Goal: Task Accomplishment & Management: Complete application form

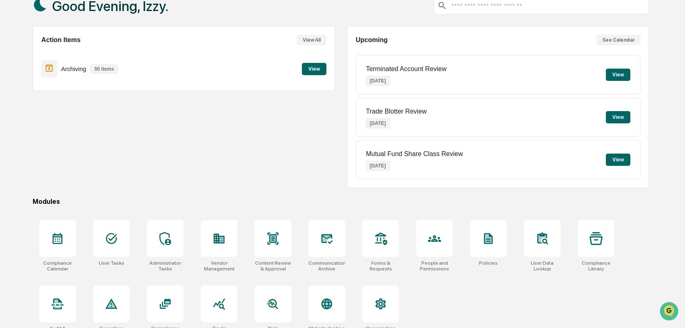
scroll to position [54, 0]
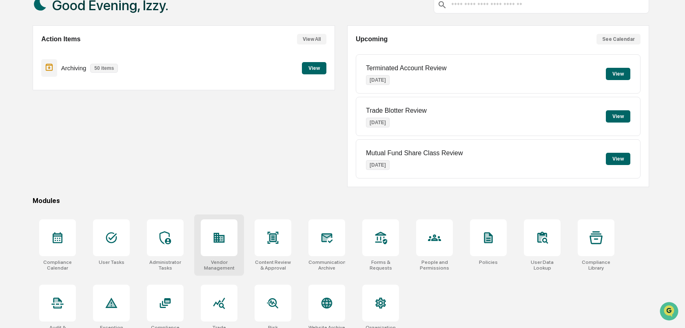
click at [218, 234] on icon at bounding box center [219, 238] width 11 height 10
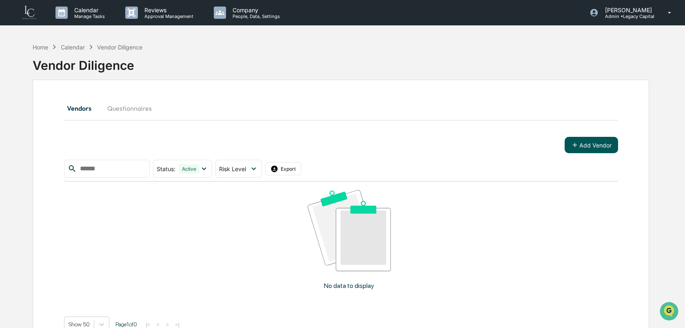
click at [585, 146] on button "Add Vendor" at bounding box center [591, 145] width 53 height 16
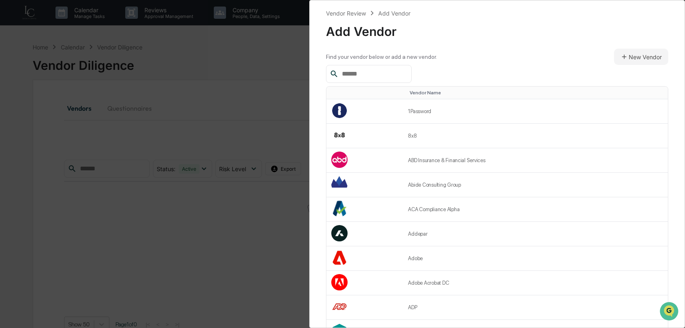
click at [375, 75] on input "text" at bounding box center [373, 74] width 69 height 11
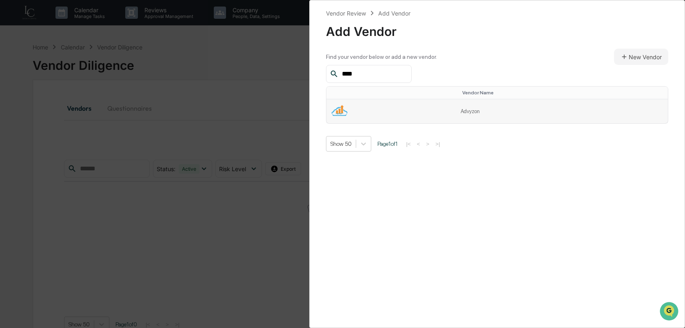
type input "****"
click at [433, 107] on td at bounding box center [390, 111] width 129 height 24
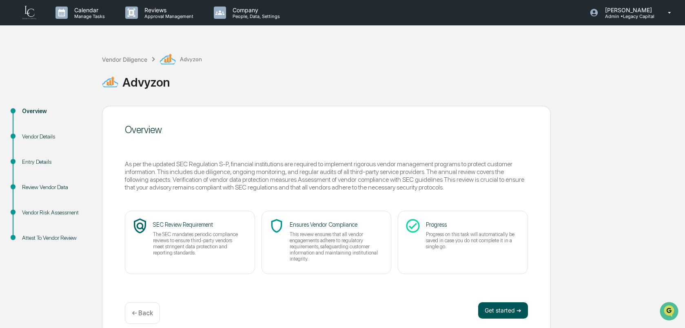
click at [497, 311] on button "Get started ➔" at bounding box center [503, 310] width 50 height 16
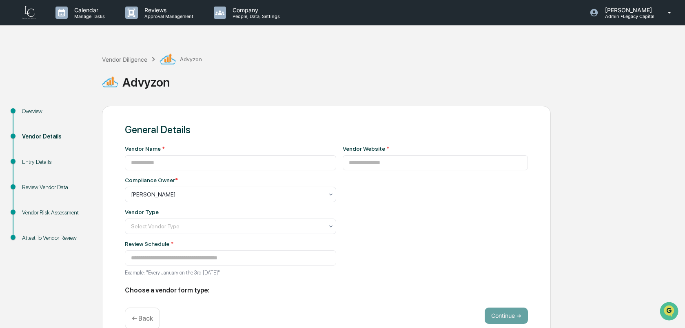
type input "*******"
type input "**********"
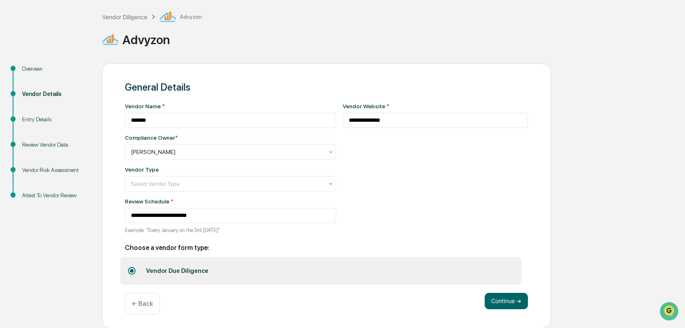
scroll to position [44, 0]
click at [511, 300] on button "Continue ➔" at bounding box center [506, 300] width 43 height 16
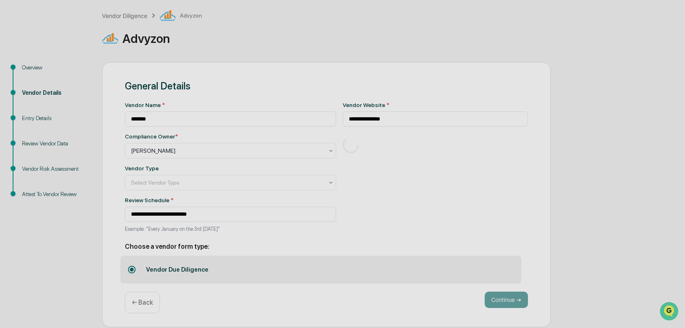
scroll to position [10, 0]
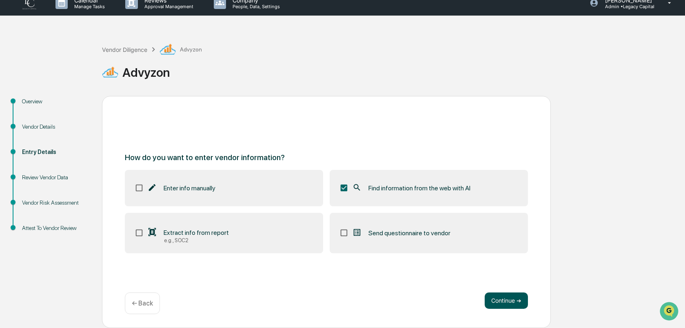
click at [507, 299] on button "Continue ➔" at bounding box center [506, 300] width 43 height 16
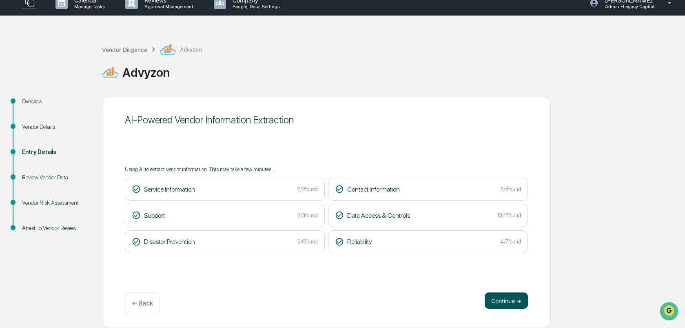
click at [504, 302] on button "Continue ➔" at bounding box center [506, 300] width 43 height 16
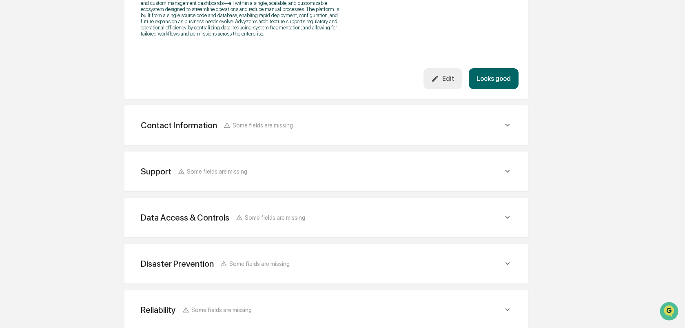
scroll to position [384, 0]
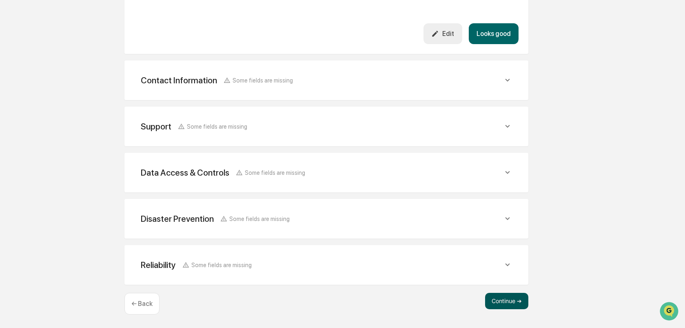
click at [505, 294] on button "Continue ➔" at bounding box center [506, 301] width 43 height 16
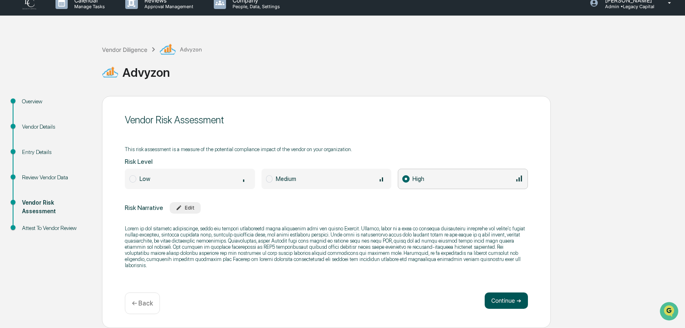
click at [508, 300] on button "Continue ➔" at bounding box center [506, 300] width 43 height 16
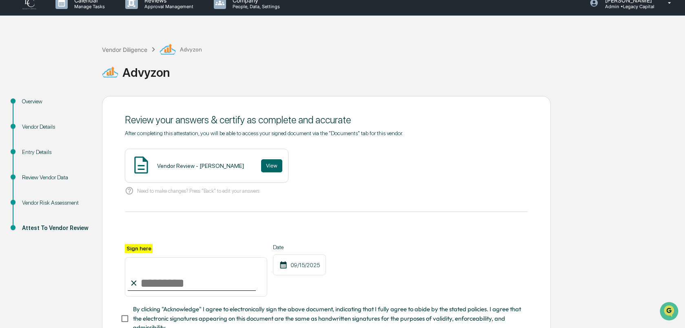
click at [184, 283] on input "Sign here" at bounding box center [196, 276] width 142 height 39
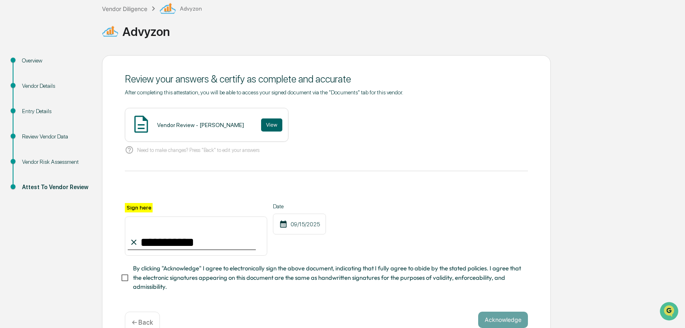
scroll to position [53, 0]
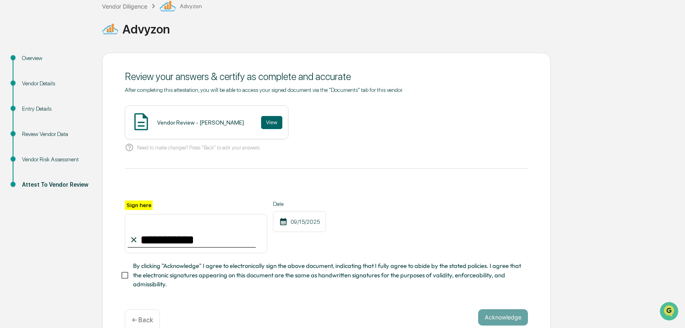
type input "**********"
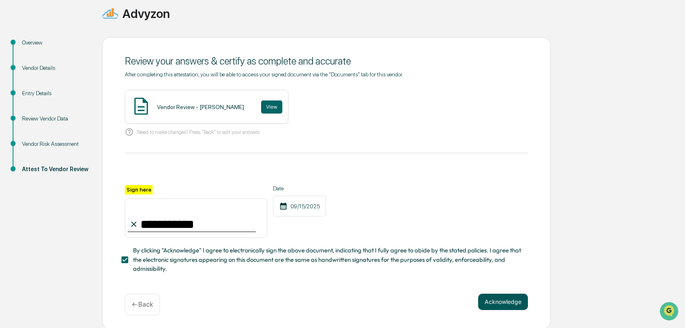
click at [500, 301] on button "Acknowledge" at bounding box center [503, 301] width 50 height 16
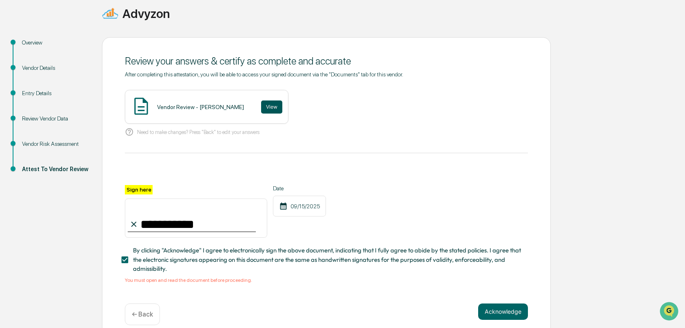
click at [264, 107] on button "View" at bounding box center [271, 106] width 21 height 13
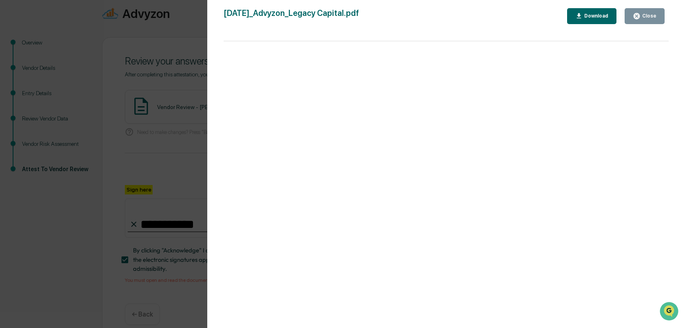
click at [169, 141] on div "Version History 09/15/2025, 11:28 PM Izzy Daboub 2025-09-15_Advyzon_Legacy Capi…" at bounding box center [342, 164] width 685 height 328
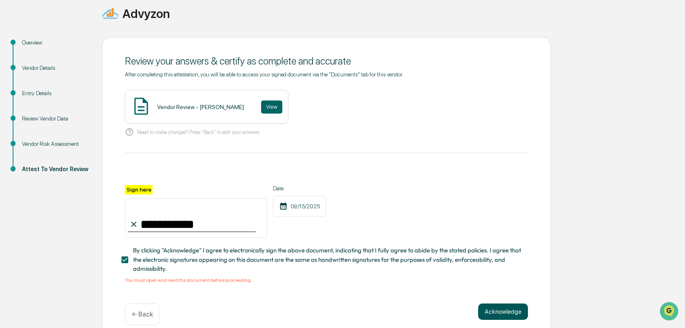
click at [480, 305] on button "Acknowledge" at bounding box center [503, 311] width 50 height 16
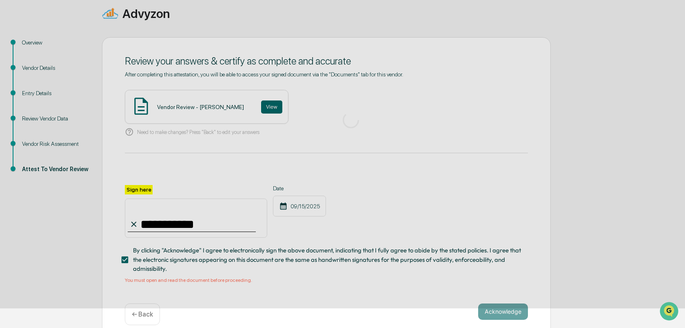
scroll to position [10, 0]
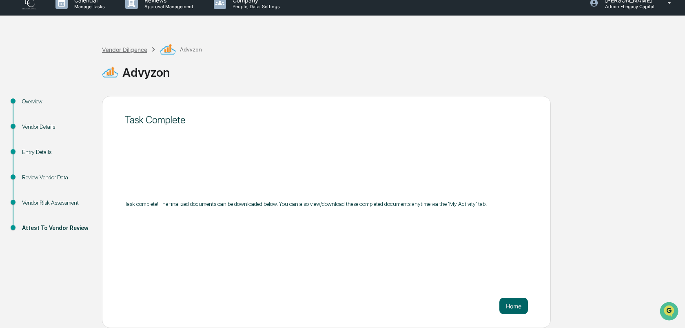
click at [126, 49] on div "Vendor Diligence" at bounding box center [124, 49] width 45 height 7
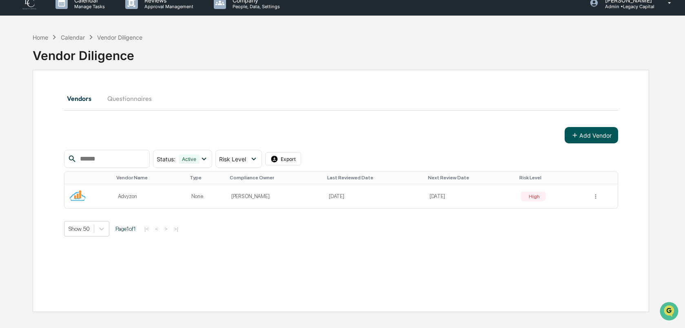
click at [589, 138] on button "Add Vendor" at bounding box center [591, 135] width 53 height 16
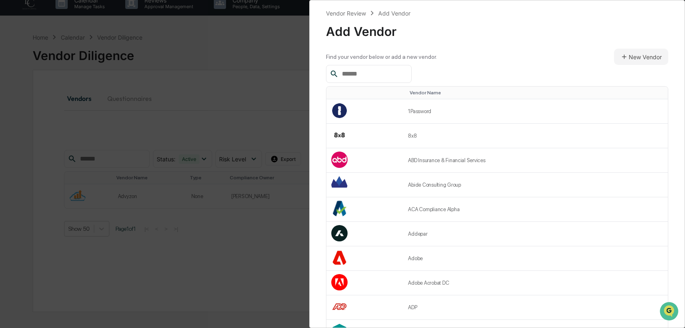
click at [390, 76] on input "text" at bounding box center [373, 74] width 69 height 11
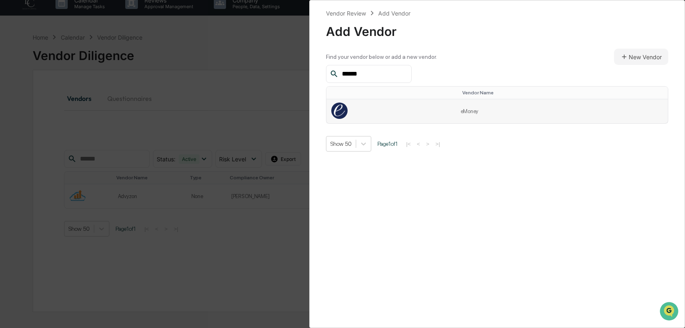
type input "******"
click at [437, 115] on td at bounding box center [390, 111] width 129 height 24
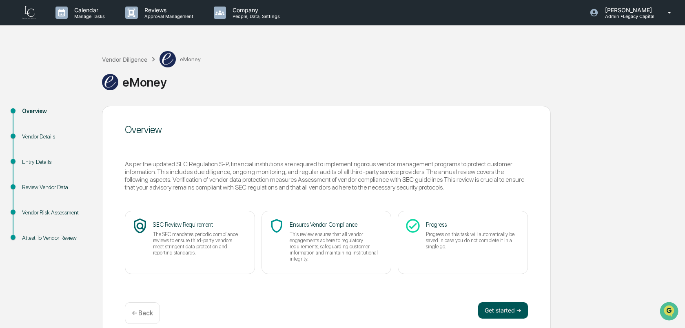
click at [496, 310] on button "Get started ➔" at bounding box center [503, 310] width 50 height 16
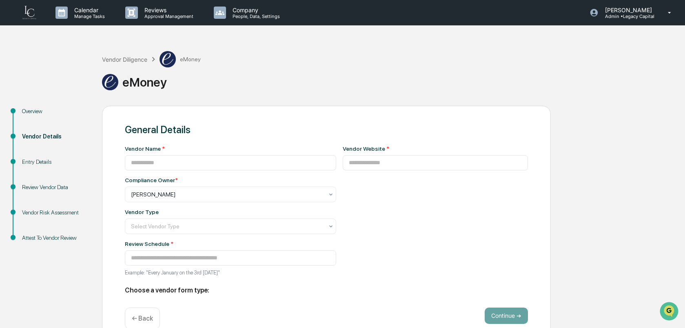
type input "******"
type input "**********"
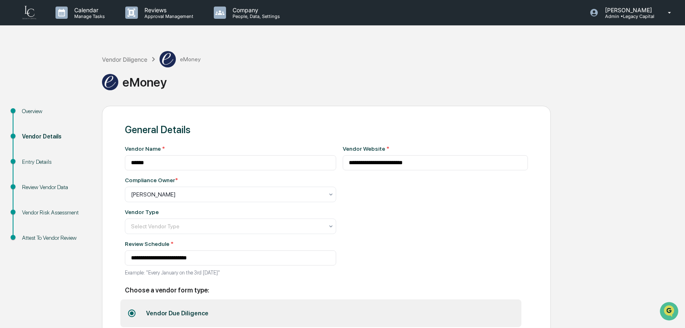
scroll to position [44, 0]
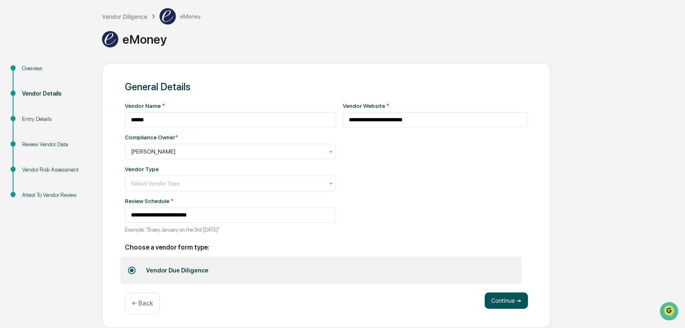
click at [511, 301] on button "Continue ➔" at bounding box center [506, 300] width 43 height 16
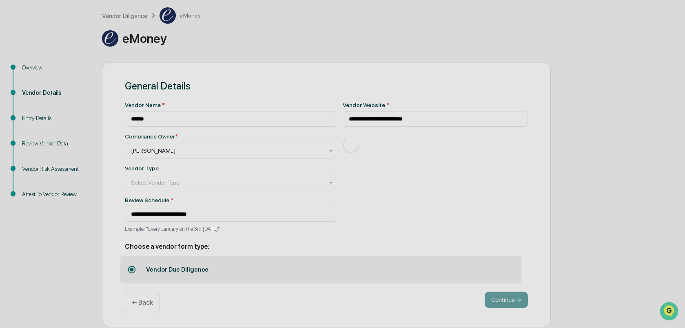
scroll to position [10, 0]
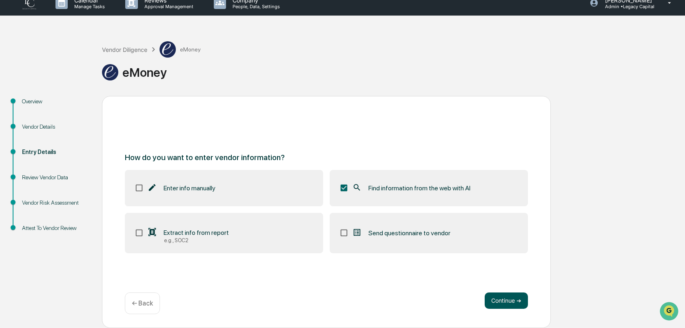
click at [499, 300] on button "Continue ➔" at bounding box center [506, 300] width 43 height 16
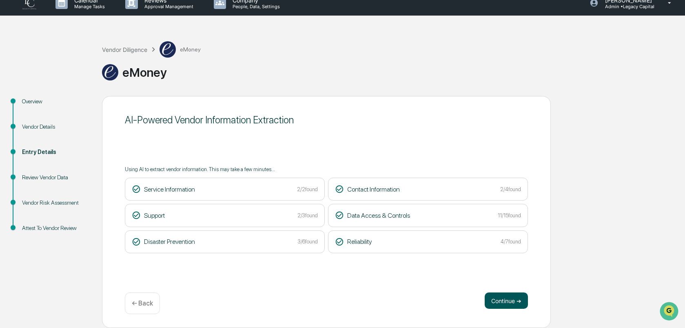
click at [501, 301] on button "Continue ➔" at bounding box center [506, 300] width 43 height 16
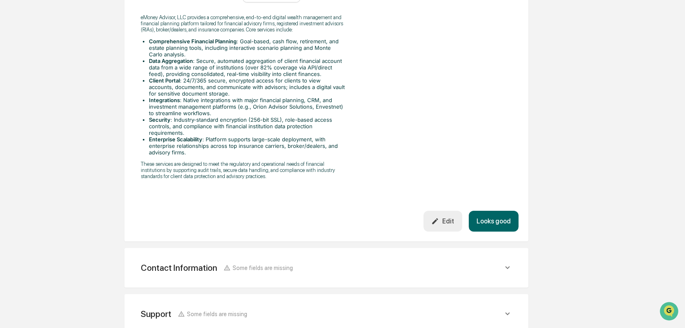
scroll to position [490, 0]
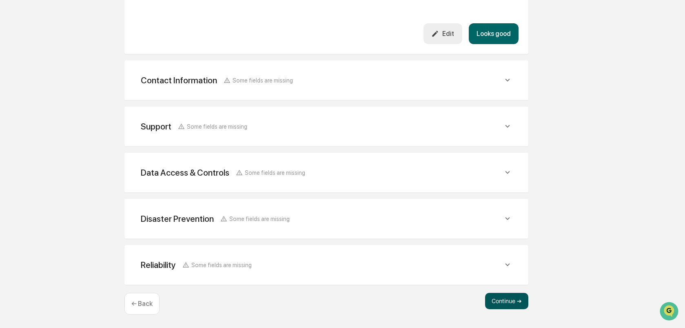
click at [499, 297] on button "Continue ➔" at bounding box center [506, 301] width 43 height 16
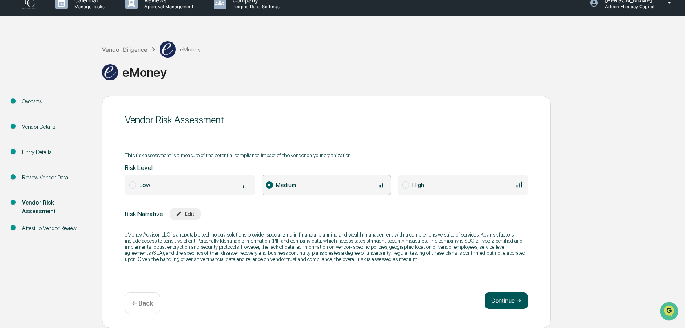
click at [513, 299] on button "Continue ➔" at bounding box center [506, 300] width 43 height 16
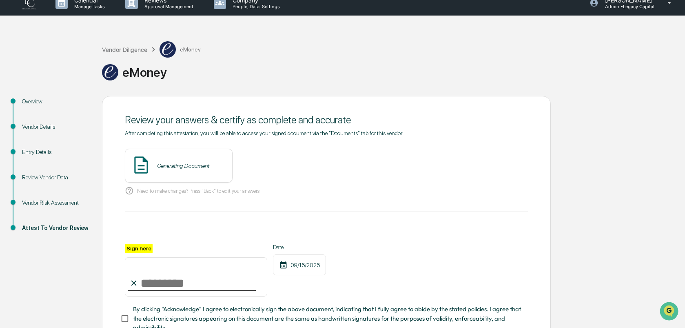
click at [163, 275] on input "Sign here" at bounding box center [196, 276] width 142 height 39
type input "**********"
click at [261, 160] on button "View" at bounding box center [271, 165] width 21 height 13
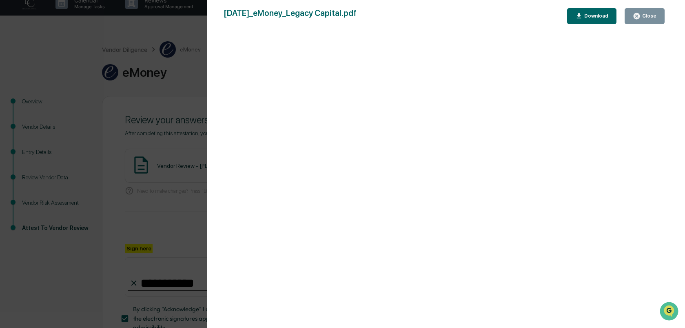
click at [149, 165] on div "Version History 09/15/2025, 11:30 PM Izzy Daboub 2025-09-15_eMoney_Legacy Capit…" at bounding box center [342, 164] width 685 height 328
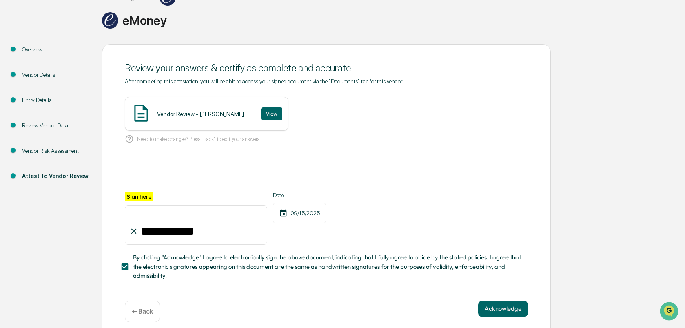
scroll to position [69, 0]
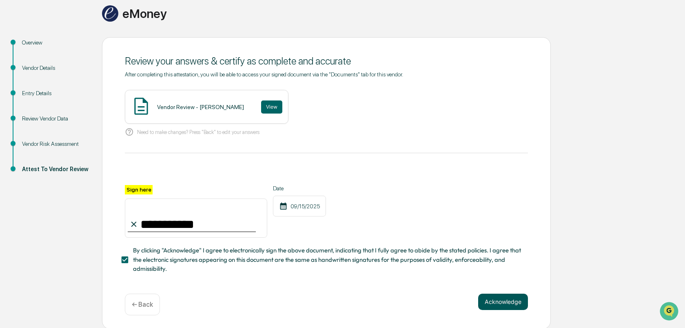
click at [510, 300] on button "Acknowledge" at bounding box center [503, 301] width 50 height 16
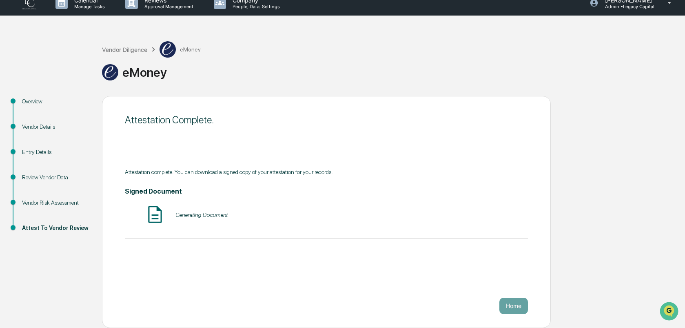
scroll to position [10, 0]
click at [120, 47] on div "Vendor Diligence" at bounding box center [124, 49] width 45 height 7
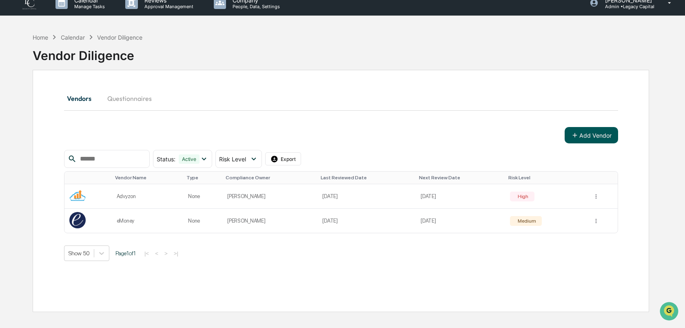
click at [588, 138] on button "Add Vendor" at bounding box center [591, 135] width 53 height 16
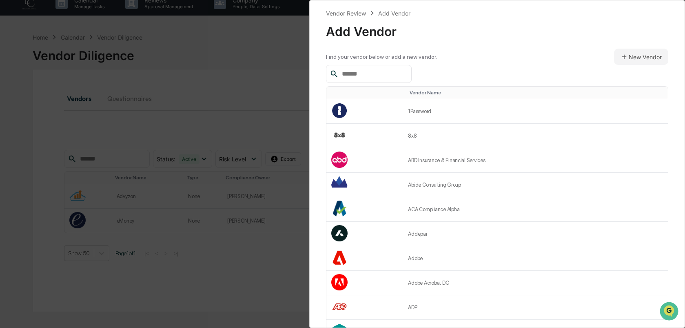
click at [398, 77] on input "text" at bounding box center [373, 74] width 69 height 11
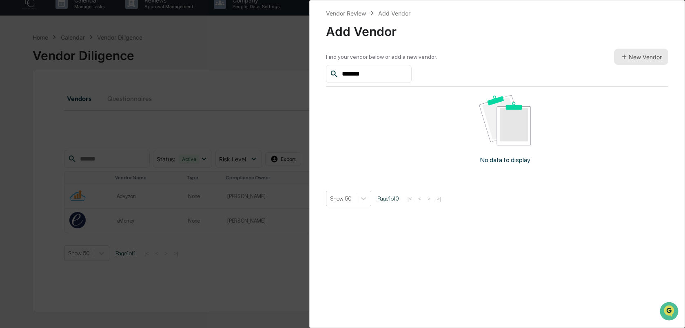
type input "*******"
click at [641, 55] on button "New Vendor" at bounding box center [641, 57] width 54 height 16
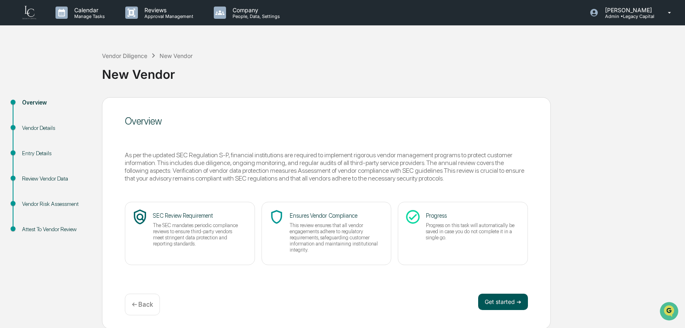
click at [515, 299] on button "Get started ➔" at bounding box center [503, 301] width 50 height 16
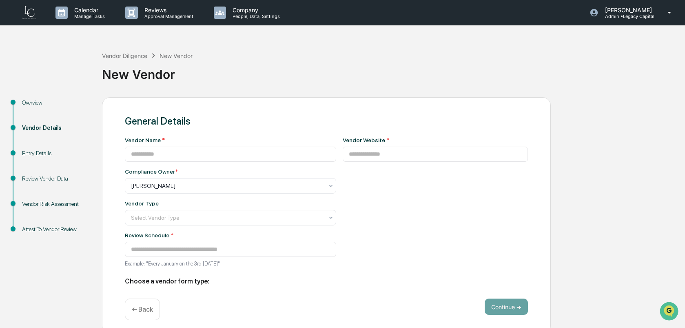
type input "**********"
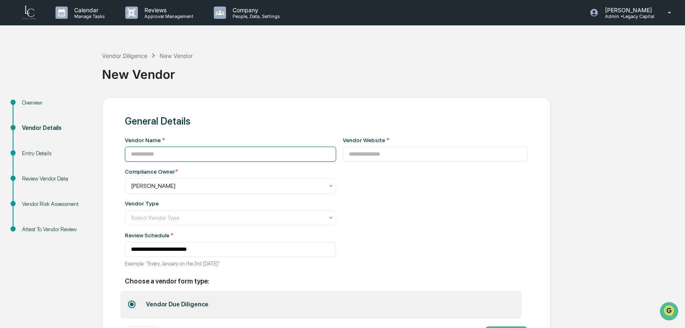
click at [244, 150] on input at bounding box center [230, 153] width 211 height 15
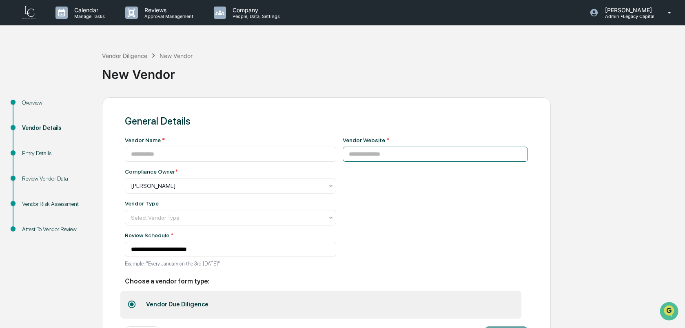
click at [378, 154] on input at bounding box center [436, 153] width 186 height 15
type input "*"
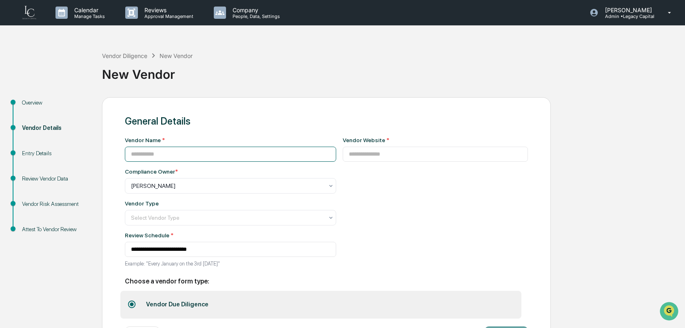
click at [184, 154] on input at bounding box center [230, 153] width 211 height 15
type input "*"
type input "**********"
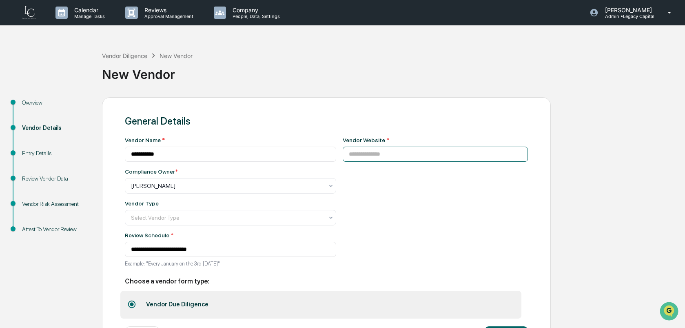
click at [379, 152] on input at bounding box center [436, 153] width 186 height 15
paste input "**********"
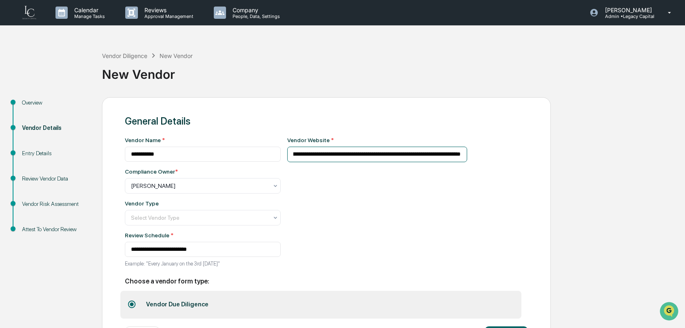
type input "**********"
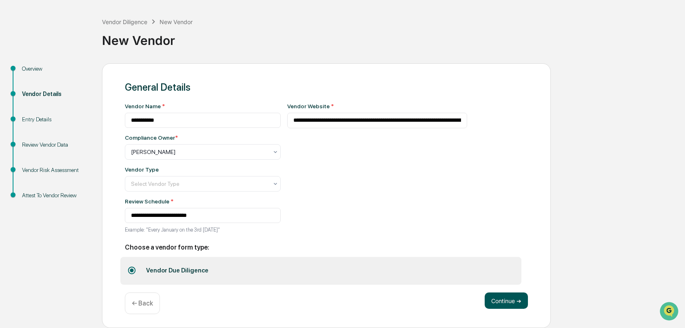
click at [510, 302] on button "Continue ➔" at bounding box center [506, 300] width 43 height 16
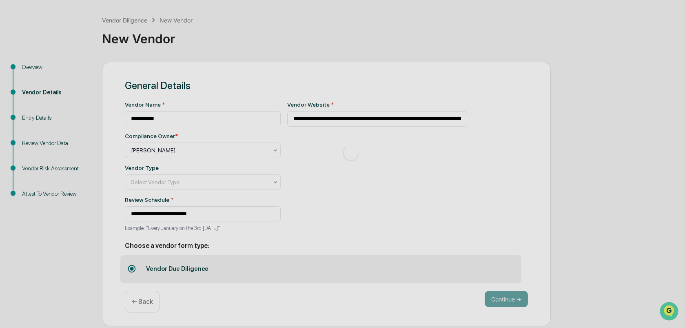
scroll to position [1, 0]
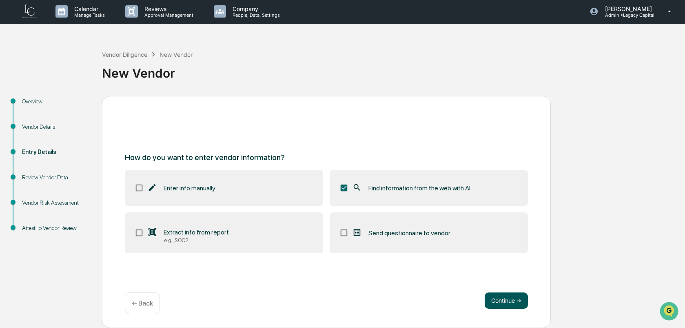
click at [504, 302] on button "Continue ➔" at bounding box center [506, 300] width 43 height 16
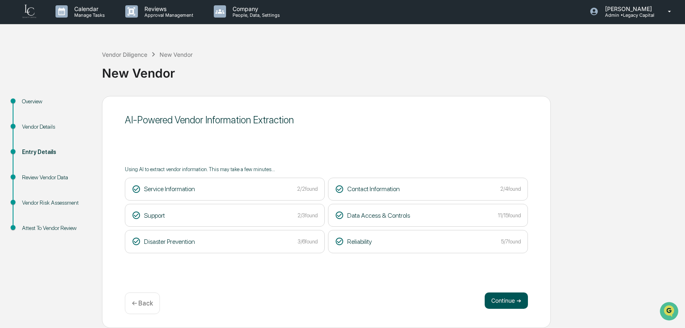
click at [509, 297] on button "Continue ➔" at bounding box center [506, 300] width 43 height 16
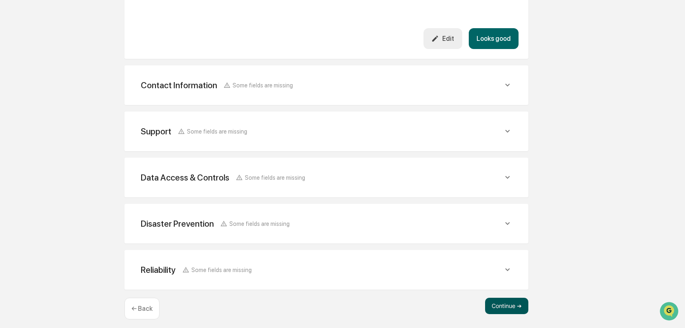
click at [499, 297] on button "Continue ➔" at bounding box center [506, 305] width 43 height 16
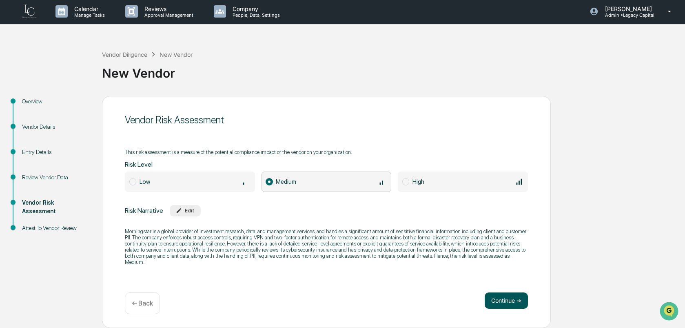
click at [502, 301] on button "Continue ➔" at bounding box center [506, 300] width 43 height 16
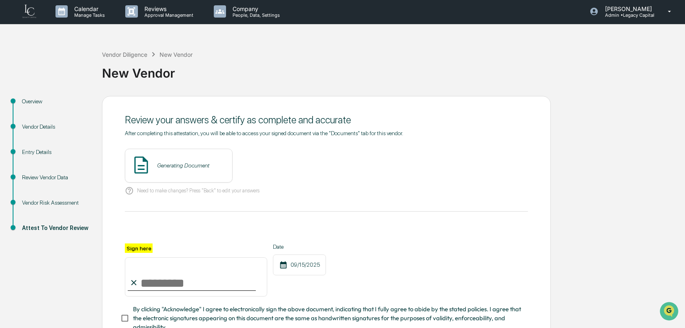
click at [166, 275] on input "Sign here" at bounding box center [196, 276] width 142 height 39
type input "**********"
click at [263, 166] on button "View" at bounding box center [271, 165] width 21 height 13
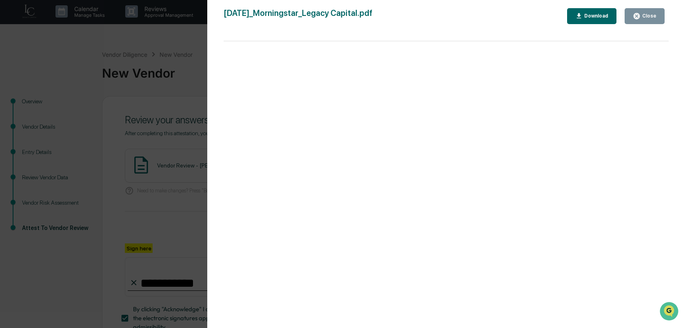
click at [186, 181] on div "Version History 09/15/2025, 11:33 PM Izzy Daboub 2025-09-15_Morningstar_Legacy …" at bounding box center [342, 164] width 685 height 328
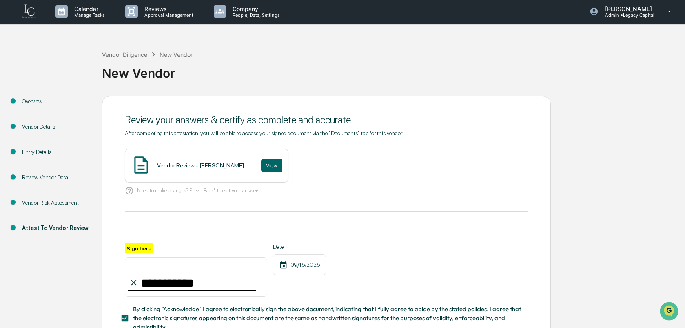
scroll to position [60, 0]
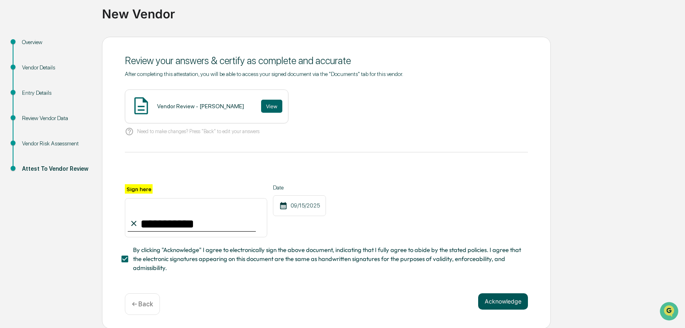
click at [510, 302] on button "Acknowledge" at bounding box center [503, 301] width 50 height 16
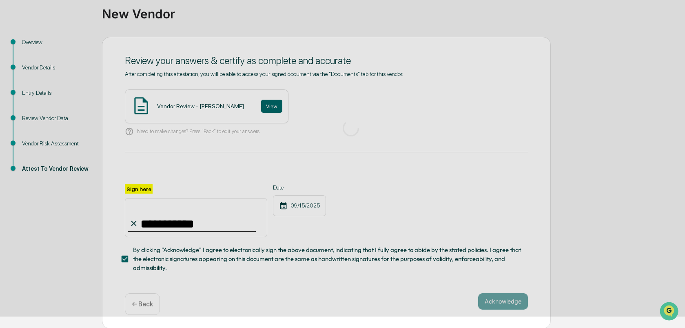
scroll to position [1, 0]
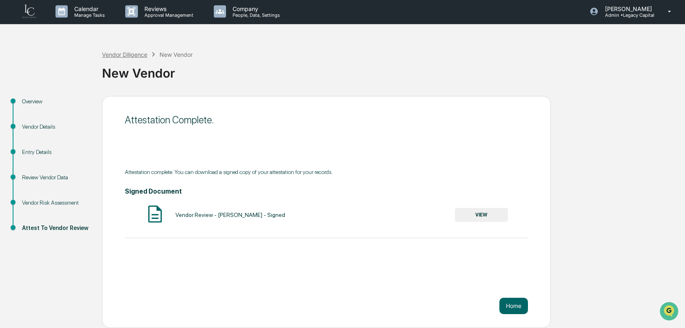
click at [128, 56] on div "Vendor Diligence" at bounding box center [124, 54] width 45 height 7
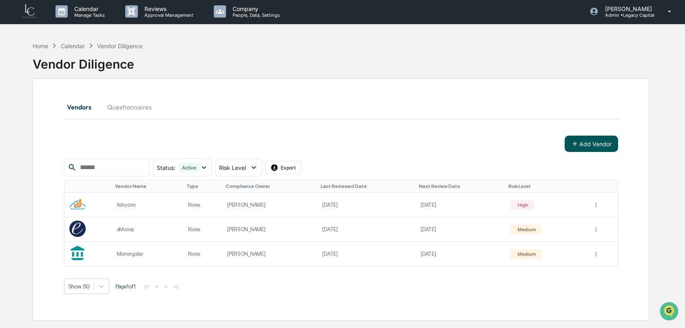
click at [580, 143] on button "Add Vendor" at bounding box center [591, 143] width 53 height 16
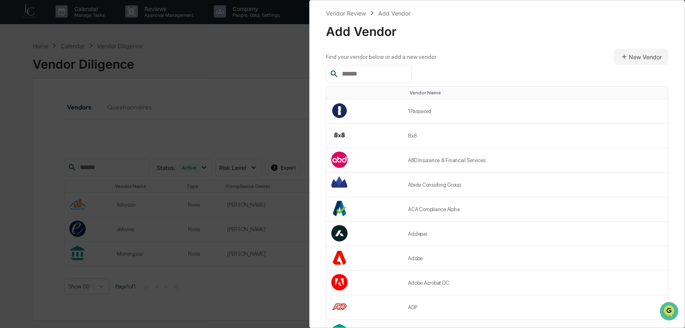
click at [388, 77] on input "text" at bounding box center [373, 74] width 69 height 11
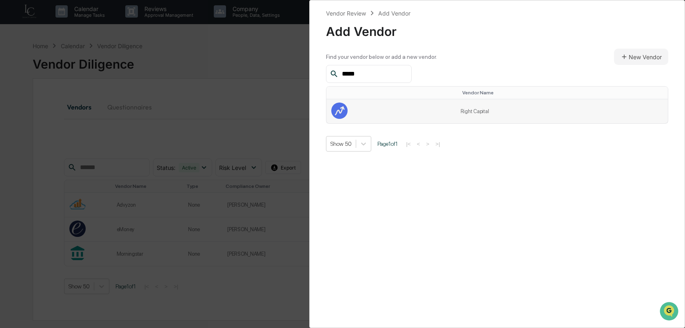
type input "*****"
click at [416, 111] on td at bounding box center [390, 111] width 129 height 24
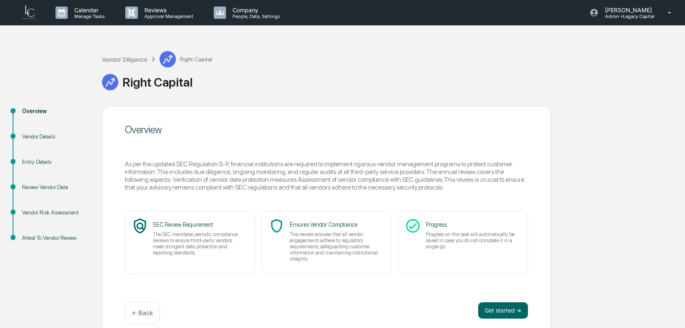
scroll to position [10, 0]
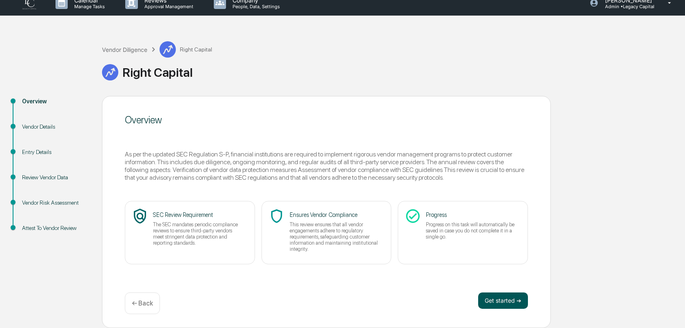
click at [492, 300] on button "Get started ➔" at bounding box center [503, 300] width 50 height 16
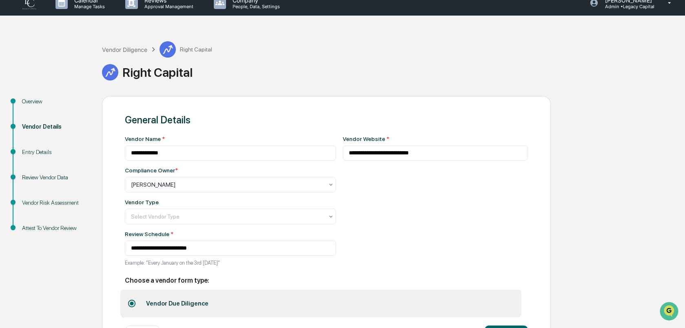
scroll to position [44, 0]
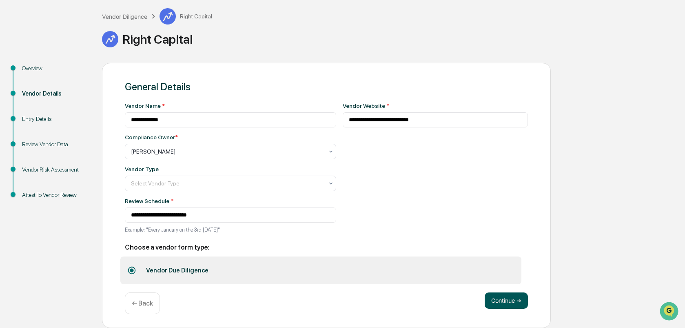
click at [488, 299] on button "Continue ➔" at bounding box center [506, 300] width 43 height 16
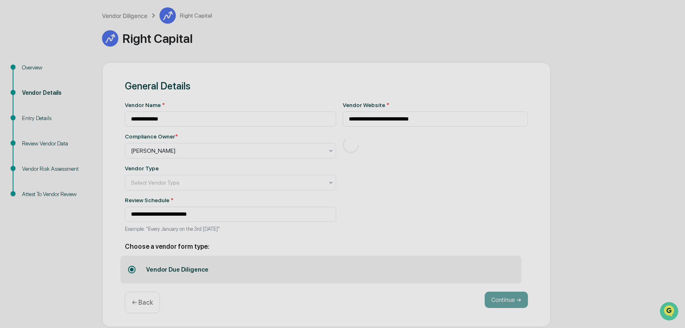
scroll to position [10, 0]
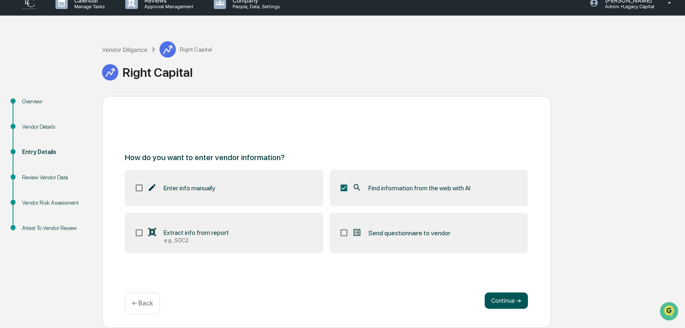
click at [504, 299] on button "Continue ➔" at bounding box center [506, 300] width 43 height 16
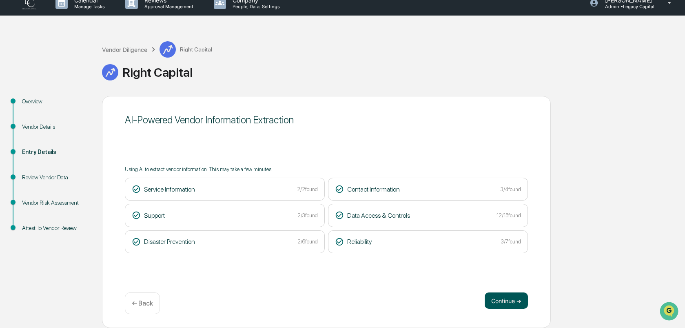
click at [499, 300] on button "Continue ➔" at bounding box center [506, 300] width 43 height 16
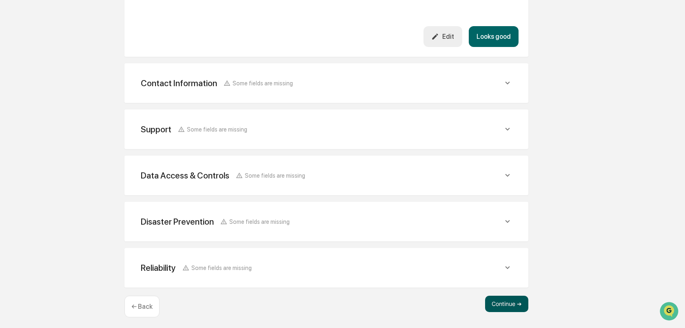
click at [508, 295] on button "Continue ➔" at bounding box center [506, 303] width 43 height 16
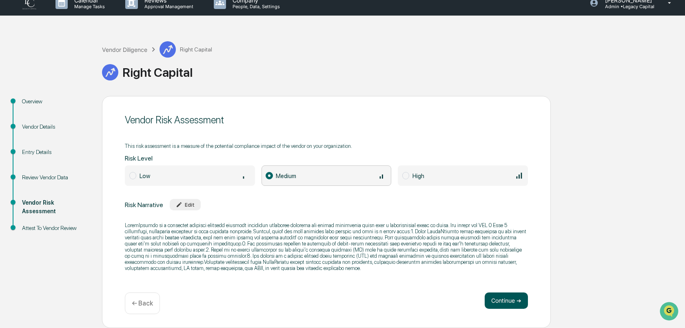
click at [501, 299] on button "Continue ➔" at bounding box center [506, 300] width 43 height 16
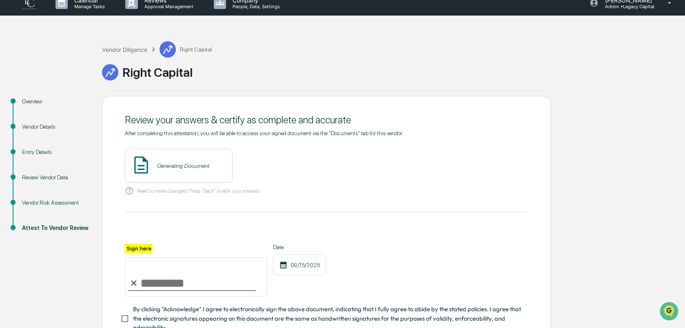
click at [167, 278] on input "Sign here" at bounding box center [196, 276] width 142 height 39
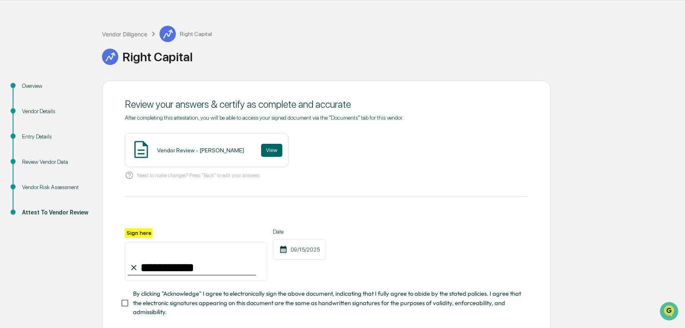
scroll to position [33, 0]
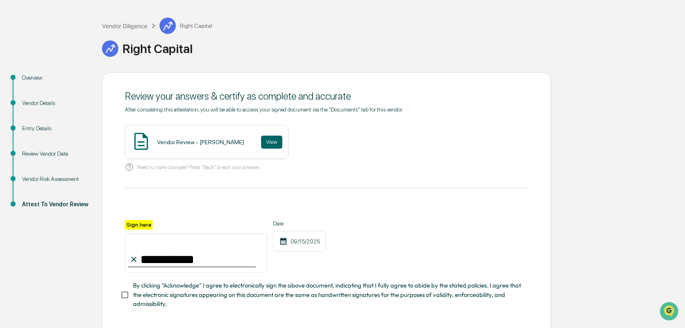
type input "**********"
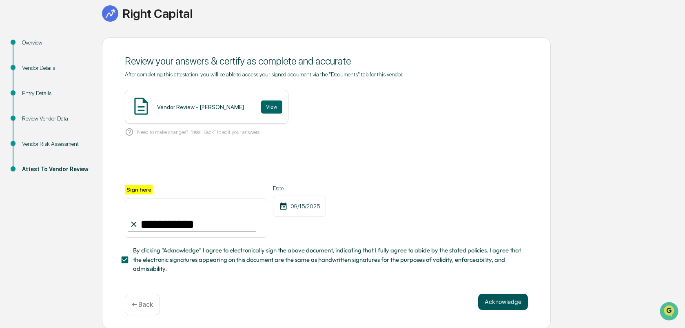
click at [499, 301] on button "Acknowledge" at bounding box center [503, 301] width 50 height 16
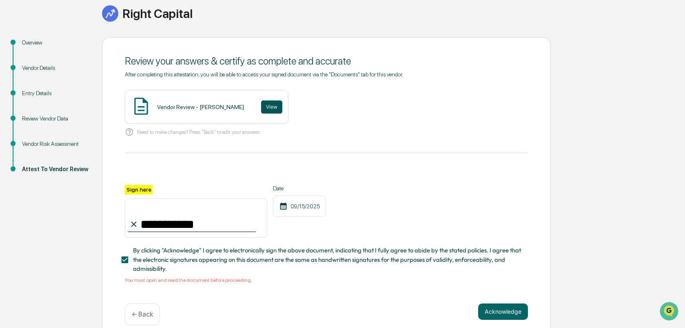
click at [268, 106] on button "View" at bounding box center [271, 106] width 21 height 13
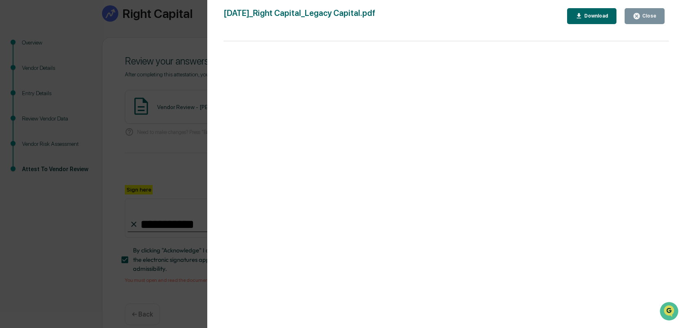
click at [162, 133] on div "Version History [DATE] 11:35 PM [PERSON_NAME] [DATE]_Right Capital_Legacy Capit…" at bounding box center [342, 164] width 685 height 328
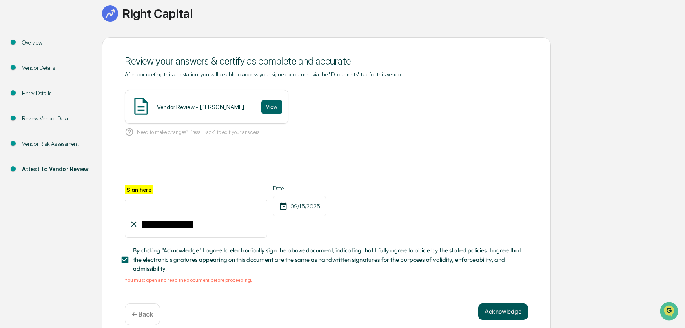
click at [496, 311] on button "Acknowledge" at bounding box center [503, 311] width 50 height 16
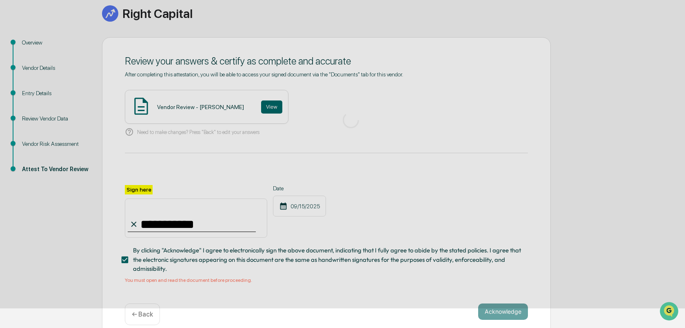
scroll to position [10, 0]
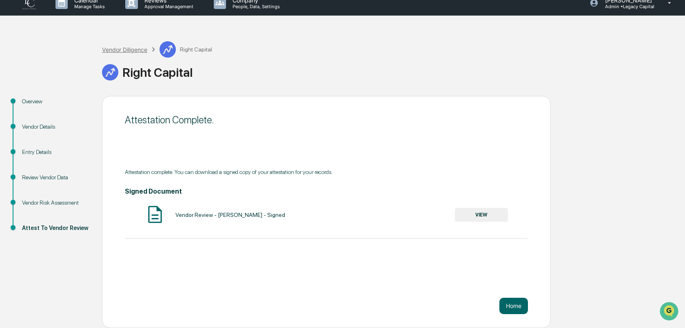
click at [131, 49] on div "Vendor Diligence" at bounding box center [124, 49] width 45 height 7
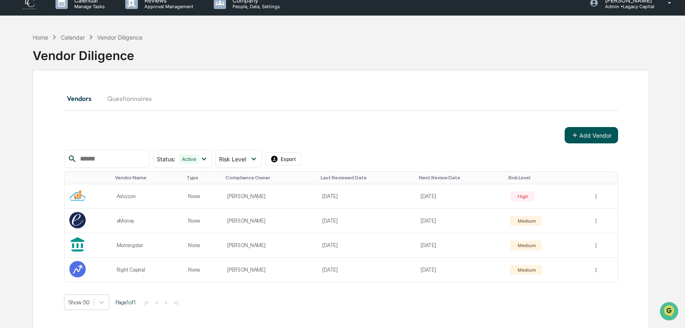
click at [581, 138] on button "Add Vendor" at bounding box center [591, 135] width 53 height 16
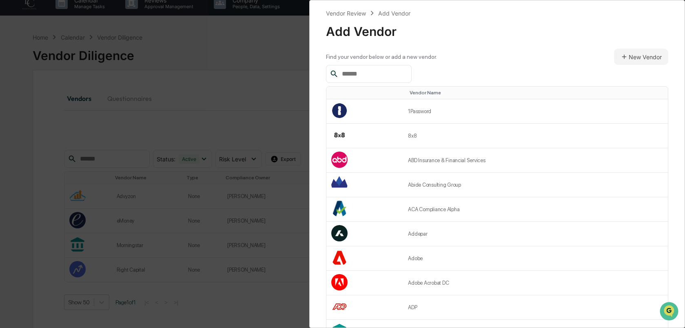
click at [375, 73] on input "text" at bounding box center [373, 74] width 69 height 11
paste input "**********"
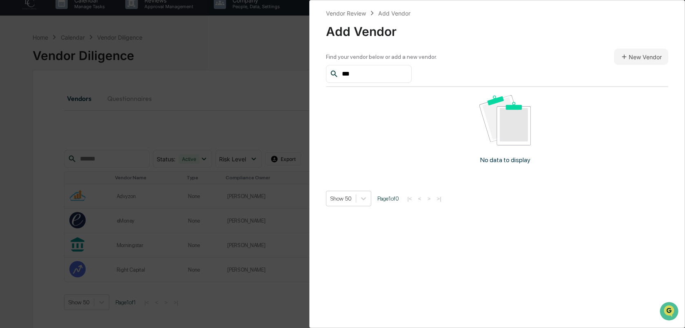
type input "***"
drag, startPoint x: 359, startPoint y: 76, endPoint x: 333, endPoint y: 70, distance: 26.8
click at [334, 71] on div "***" at bounding box center [369, 74] width 86 height 18
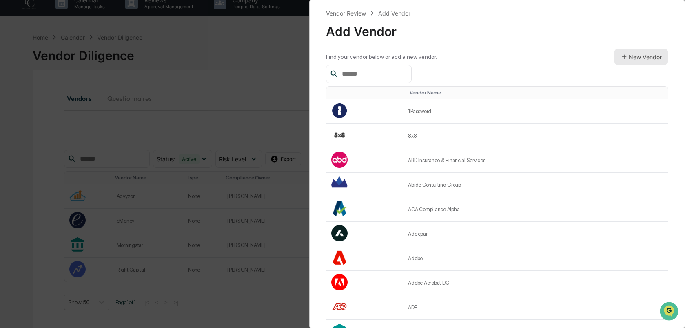
click at [650, 55] on button "New Vendor" at bounding box center [641, 57] width 54 height 16
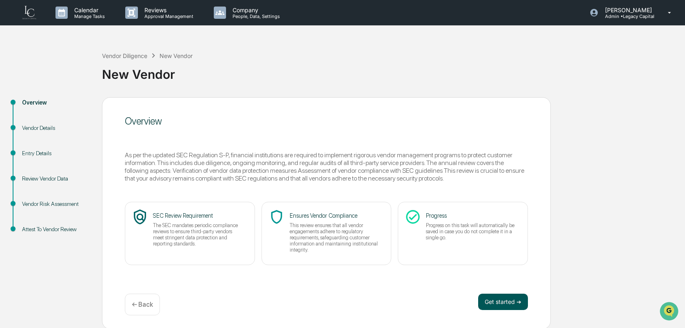
click at [493, 298] on button "Get started ➔" at bounding box center [503, 301] width 50 height 16
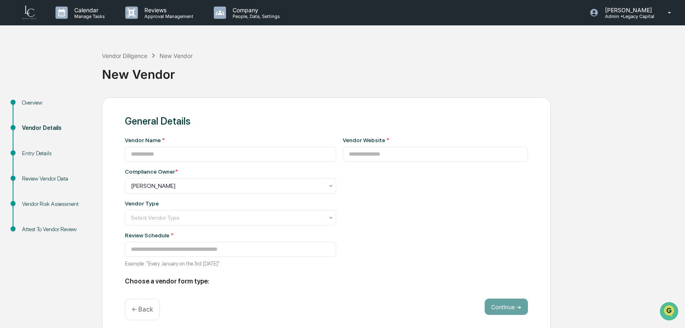
type input "**********"
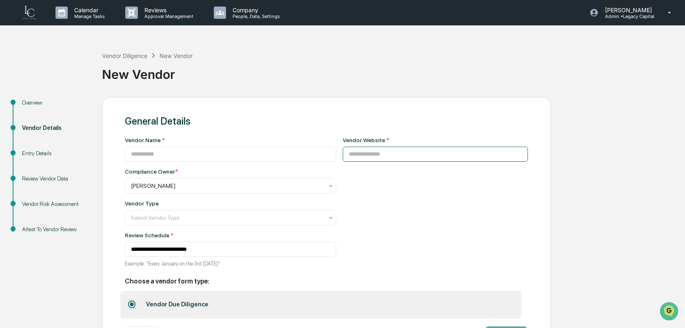
click at [410, 155] on input at bounding box center [436, 153] width 186 height 15
paste input "**********"
type input "**********"
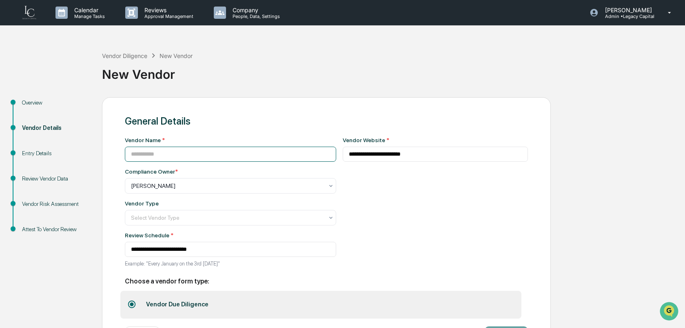
click at [226, 150] on input at bounding box center [230, 153] width 211 height 15
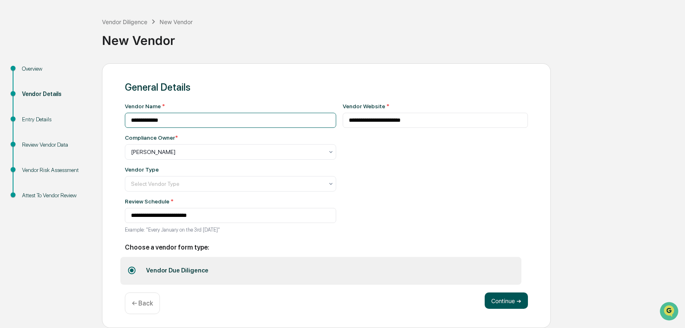
type input "**********"
click at [506, 301] on button "Continue ➔" at bounding box center [506, 300] width 43 height 16
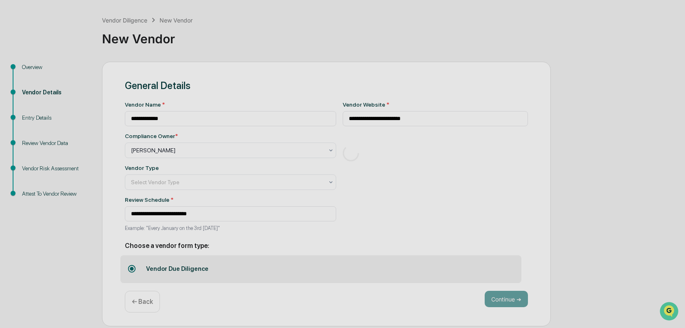
scroll to position [1, 0]
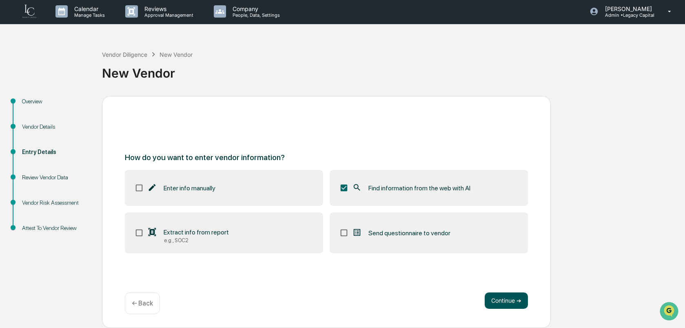
click at [505, 300] on button "Continue ➔" at bounding box center [506, 300] width 43 height 16
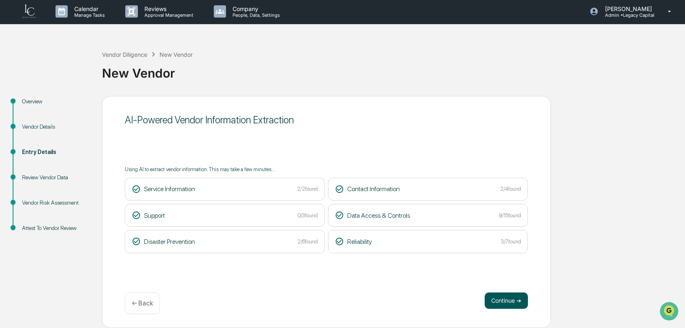
click at [507, 301] on button "Continue ➔" at bounding box center [506, 300] width 43 height 16
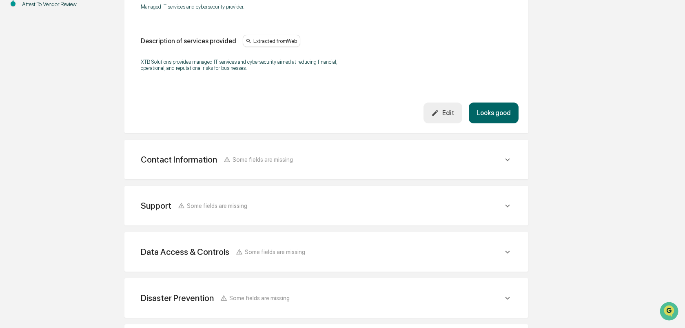
scroll to position [302, 0]
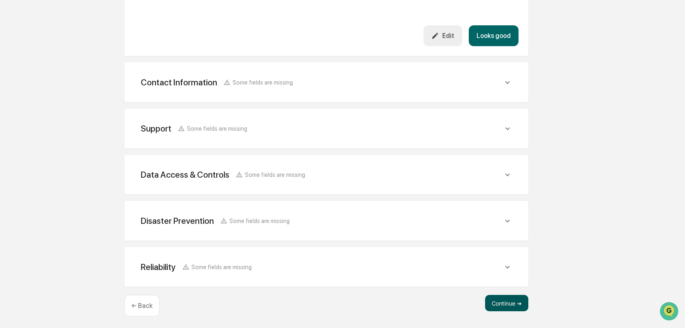
click at [509, 300] on button "Continue ➔" at bounding box center [506, 303] width 43 height 16
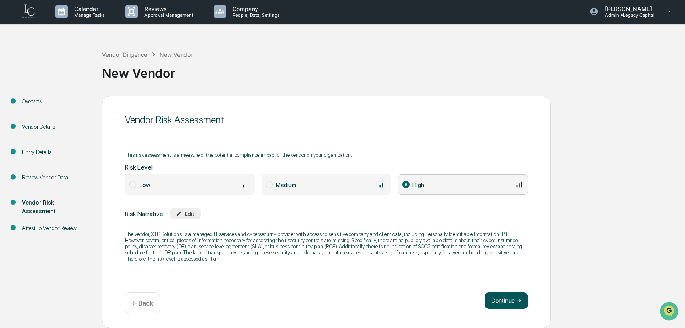
click at [501, 299] on button "Continue ➔" at bounding box center [506, 300] width 43 height 16
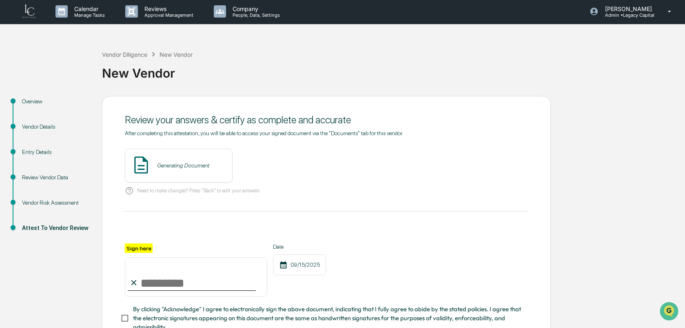
click at [153, 280] on input "Sign here" at bounding box center [196, 276] width 142 height 39
type input "**********"
click at [263, 164] on button "View" at bounding box center [271, 165] width 21 height 13
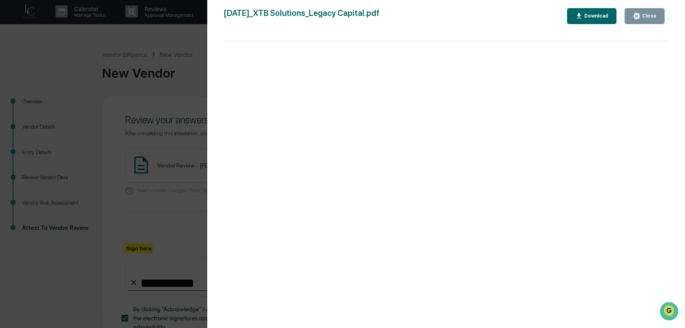
click at [191, 91] on div "Version History 09/15/2025, 11:38 PM Izzy Daboub 2025-09-15_XTB Solutions_Legac…" at bounding box center [342, 164] width 685 height 328
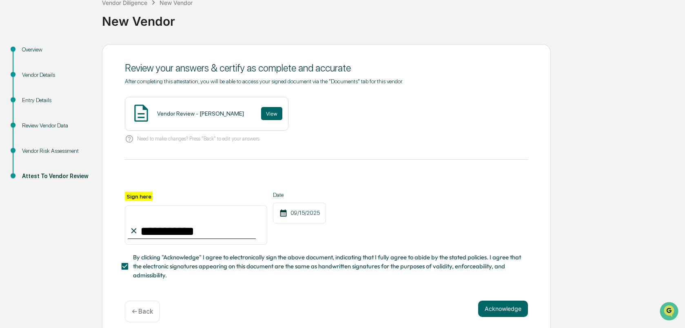
scroll to position [60, 0]
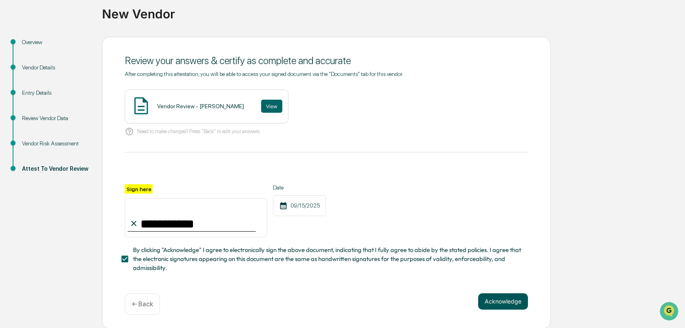
click at [497, 300] on button "Acknowledge" at bounding box center [503, 301] width 50 height 16
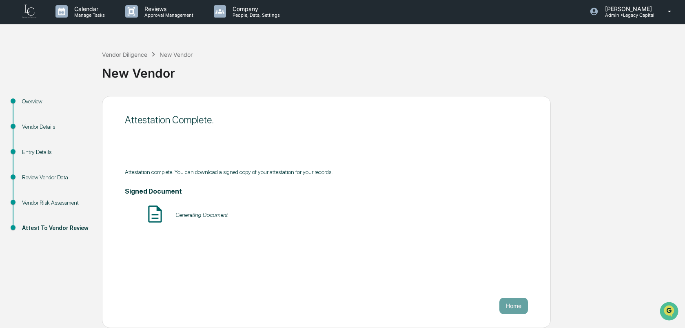
scroll to position [1, 0]
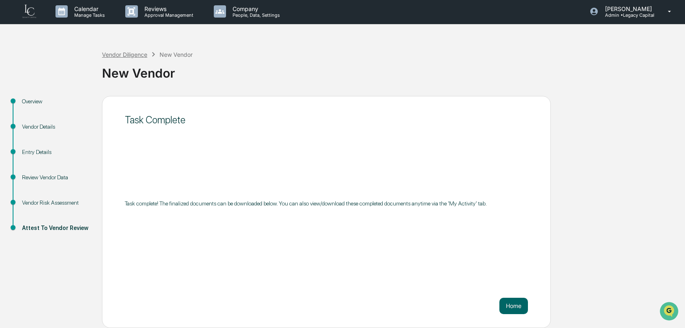
click at [128, 53] on div "Vendor Diligence" at bounding box center [124, 54] width 45 height 7
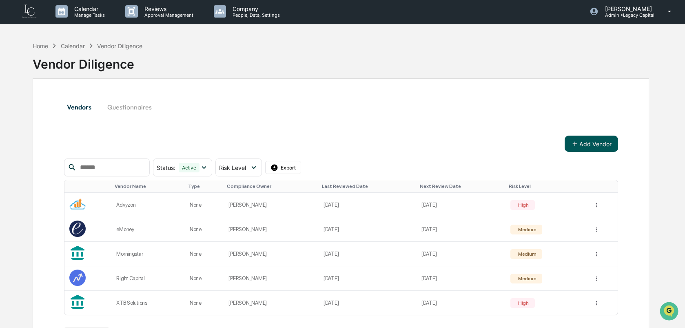
click at [576, 142] on icon at bounding box center [574, 143] width 7 height 7
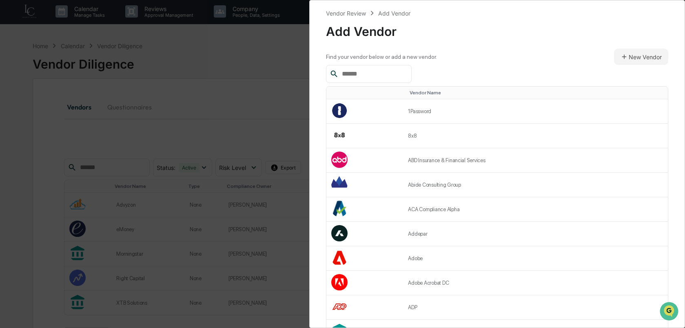
click at [385, 73] on input "text" at bounding box center [373, 74] width 69 height 11
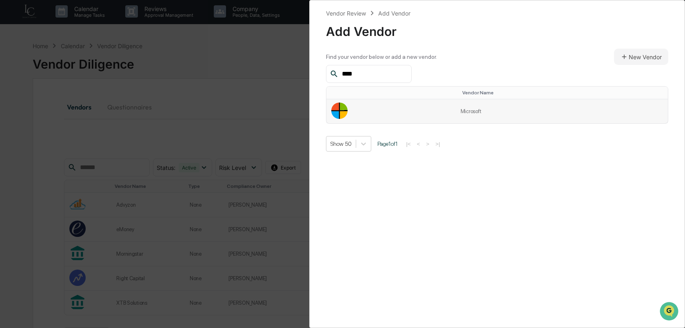
type input "****"
click at [416, 112] on td at bounding box center [390, 111] width 129 height 24
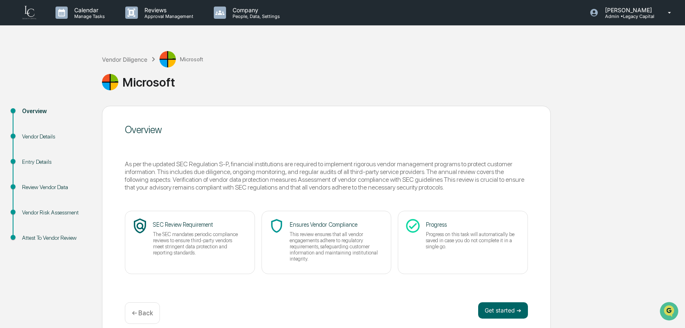
scroll to position [10, 0]
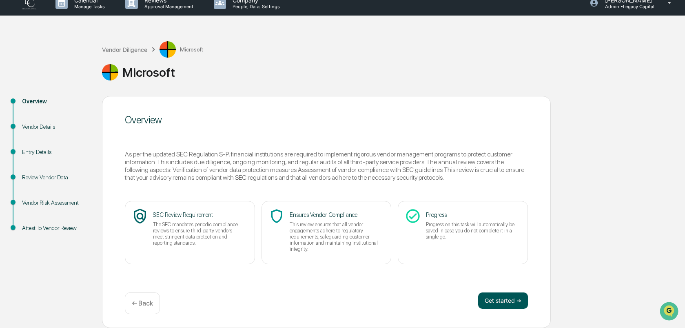
click at [503, 301] on button "Get started ➔" at bounding box center [503, 300] width 50 height 16
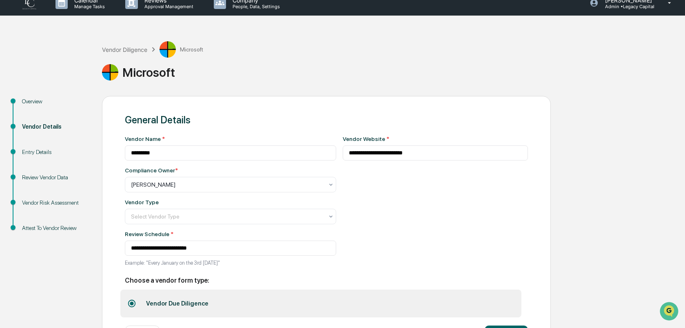
scroll to position [44, 0]
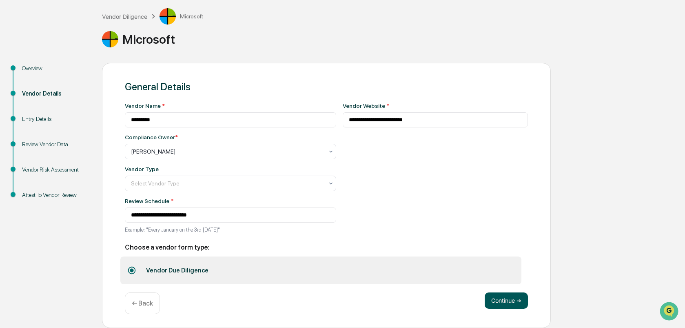
click at [497, 298] on button "Continue ➔" at bounding box center [506, 300] width 43 height 16
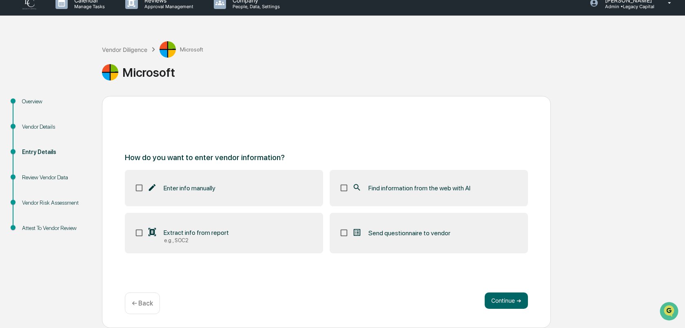
scroll to position [10, 0]
click at [502, 306] on button "Continue ➔" at bounding box center [506, 300] width 43 height 16
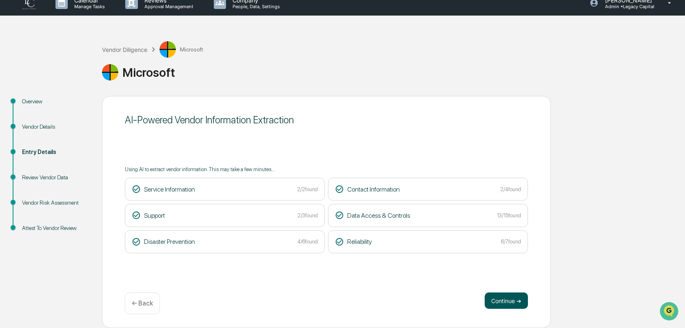
click at [515, 304] on button "Continue ➔" at bounding box center [506, 300] width 43 height 16
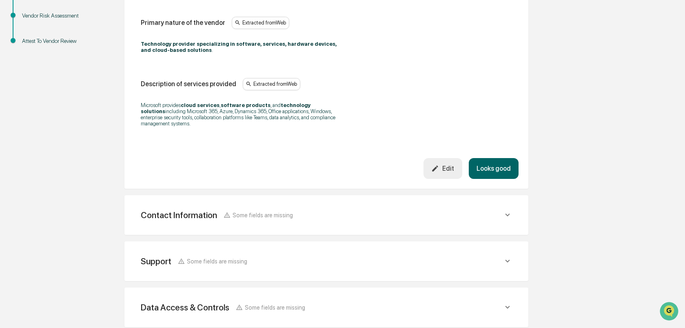
scroll to position [328, 0]
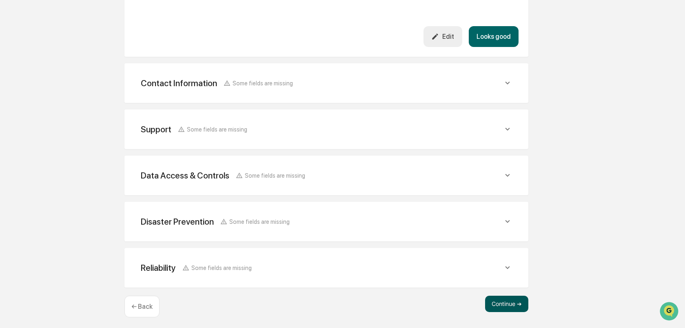
click at [498, 297] on button "Continue ➔" at bounding box center [506, 303] width 43 height 16
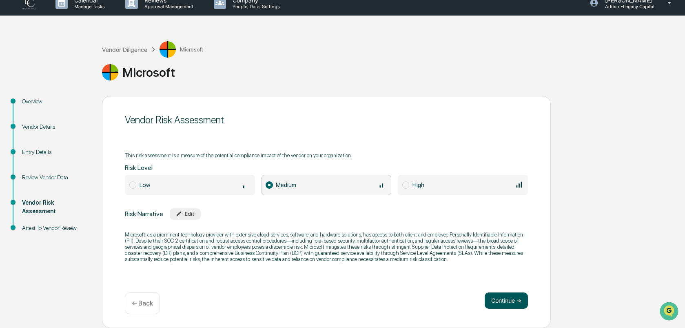
click at [501, 298] on button "Continue ➔" at bounding box center [506, 300] width 43 height 16
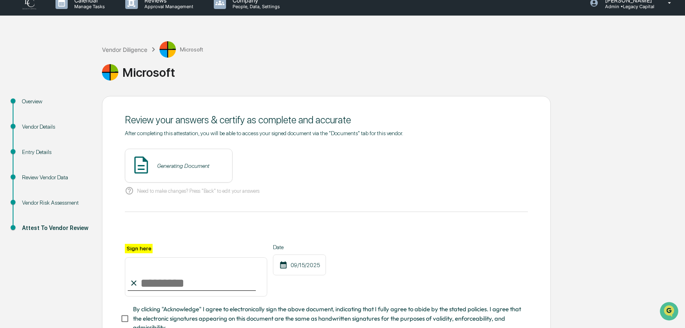
click at [190, 284] on input "Sign here" at bounding box center [196, 276] width 142 height 39
type input "**********"
click at [261, 164] on button "View" at bounding box center [271, 165] width 21 height 13
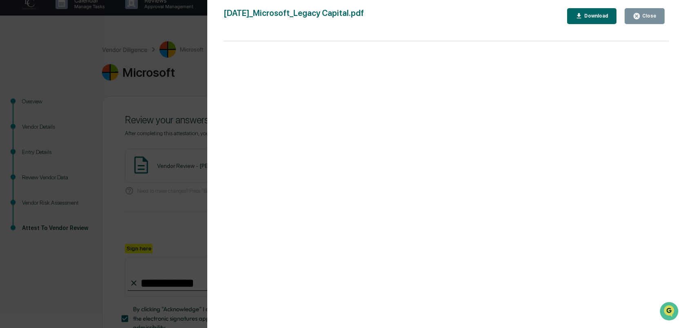
click at [182, 174] on div "Version History 09/15/2025, 11:40 PM Izzy Daboub 2025-09-15_Microsoft_Legacy Ca…" at bounding box center [342, 164] width 685 height 328
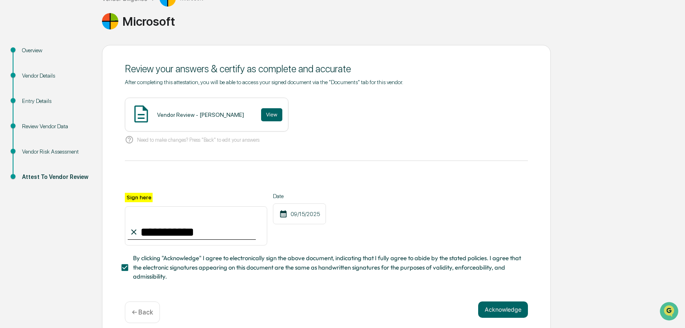
scroll to position [69, 0]
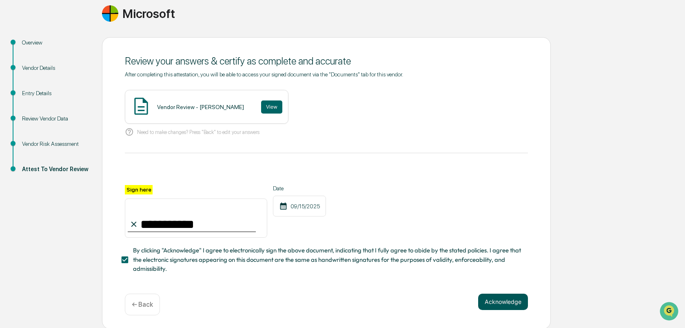
click at [497, 299] on button "Acknowledge" at bounding box center [503, 301] width 50 height 16
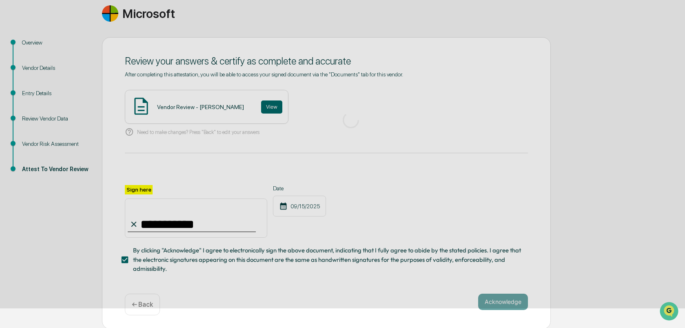
scroll to position [10, 0]
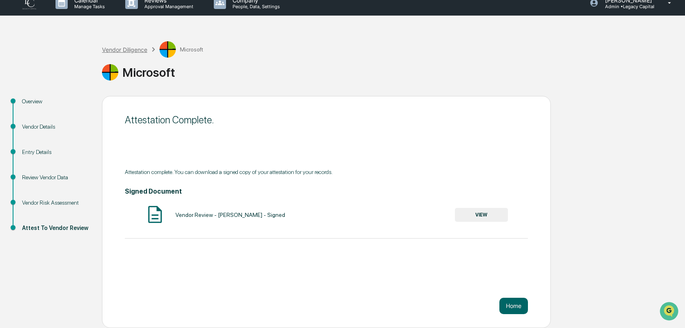
click at [125, 51] on div "Vendor Diligence" at bounding box center [124, 49] width 45 height 7
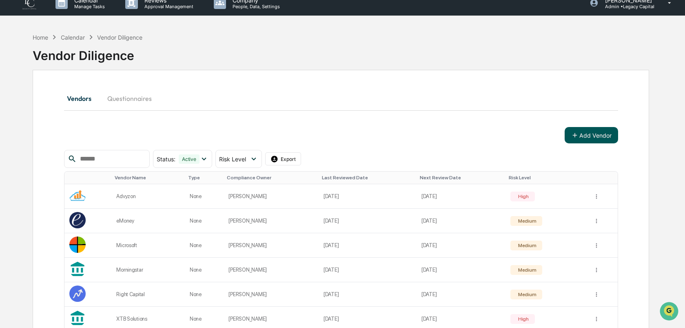
click at [573, 134] on icon at bounding box center [574, 134] width 7 height 7
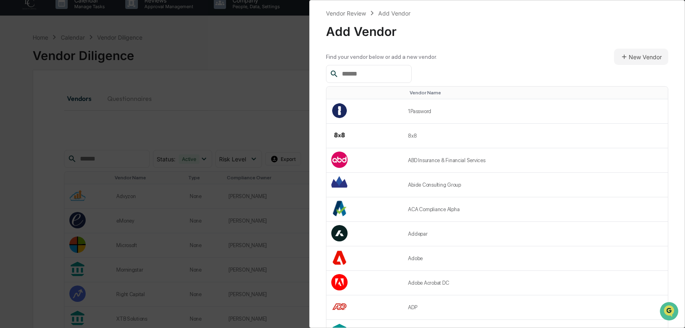
click at [390, 78] on input "text" at bounding box center [373, 74] width 69 height 11
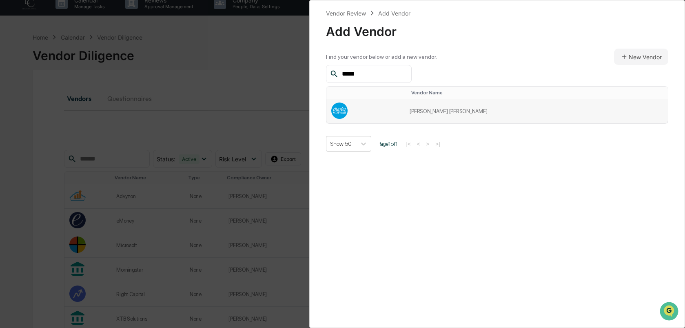
type input "*****"
click at [450, 112] on td "Charles Schwab" at bounding box center [536, 111] width 263 height 24
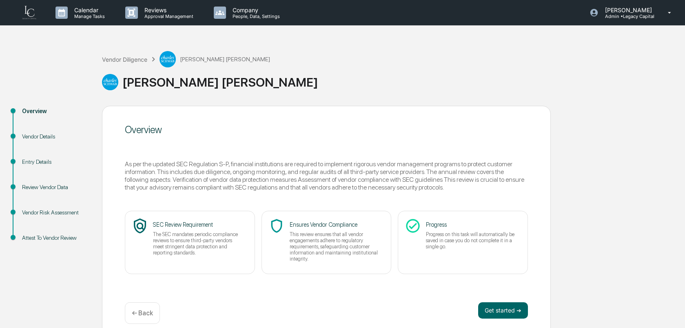
scroll to position [10, 0]
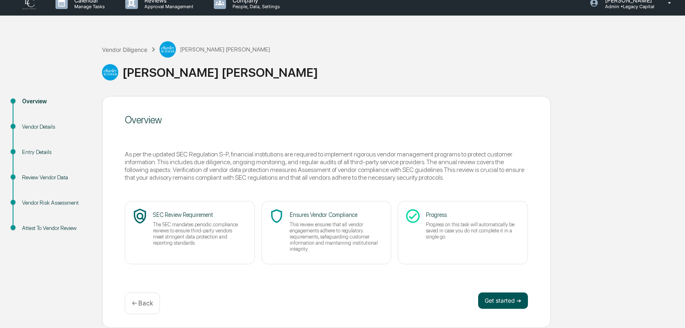
click at [492, 301] on button "Get started ➔" at bounding box center [503, 300] width 50 height 16
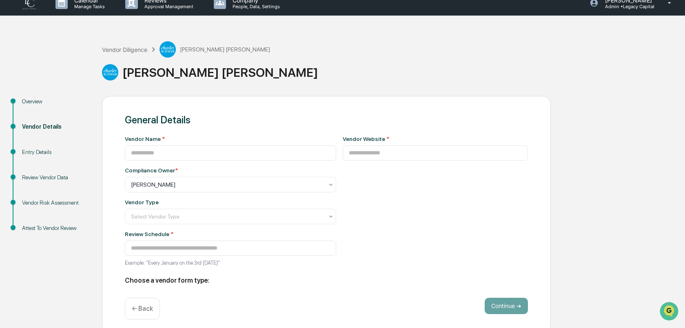
scroll to position [0, 0]
type input "**********"
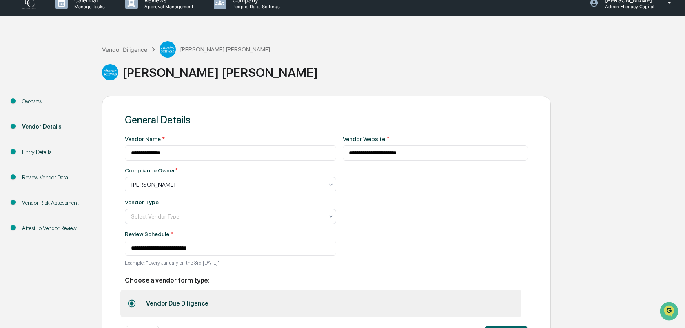
scroll to position [44, 0]
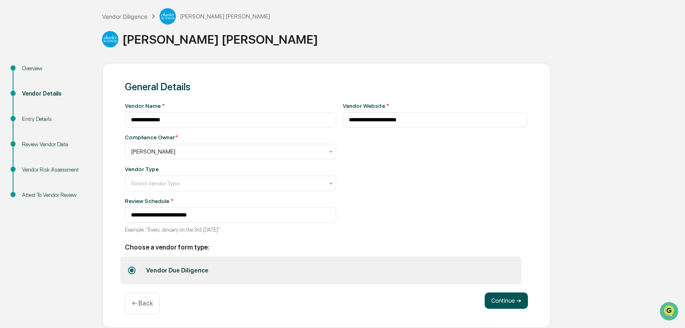
click at [498, 294] on button "Continue ➔" at bounding box center [506, 300] width 43 height 16
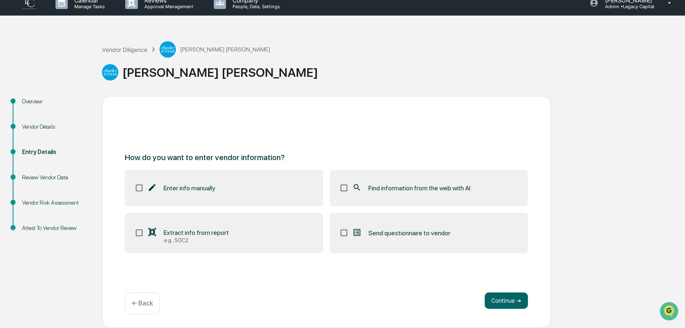
scroll to position [10, 0]
click at [499, 300] on button "Continue ➔" at bounding box center [506, 300] width 43 height 16
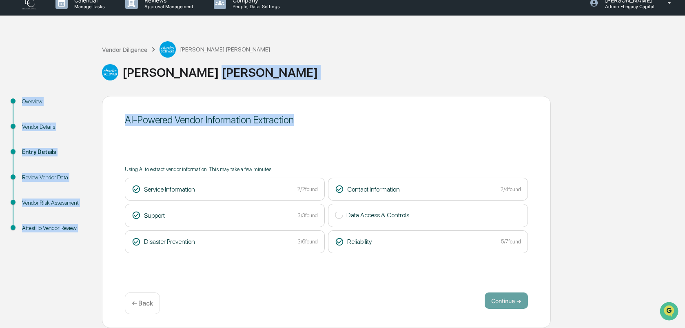
drag, startPoint x: 321, startPoint y: 87, endPoint x: 429, endPoint y: 141, distance: 121.2
click at [429, 141] on div "Vendor Diligence [PERSON_NAME] [PERSON_NAME] [PERSON_NAME] Overview Vendor Deta…" at bounding box center [342, 178] width 685 height 299
click at [504, 304] on button "Continue ➔" at bounding box center [506, 300] width 43 height 16
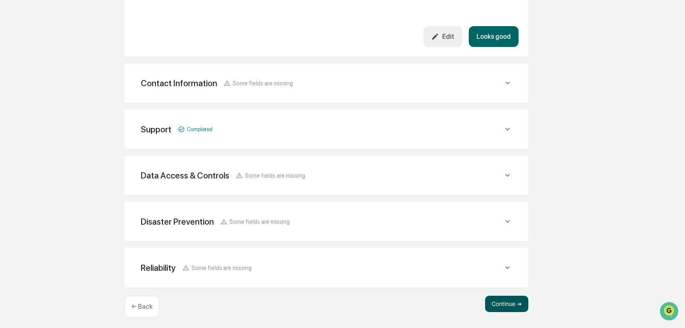
click at [500, 296] on button "Continue ➔" at bounding box center [506, 303] width 43 height 16
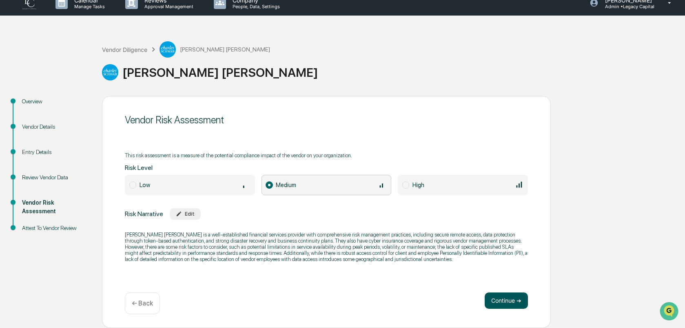
click at [500, 297] on button "Continue ➔" at bounding box center [506, 300] width 43 height 16
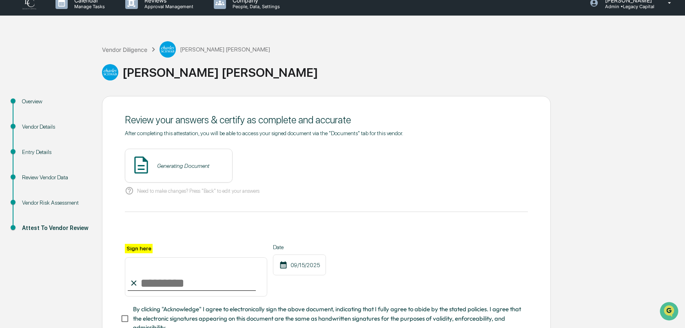
click at [162, 284] on input "Sign here" at bounding box center [196, 276] width 142 height 39
type input "**********"
click at [265, 160] on button "View" at bounding box center [271, 165] width 21 height 13
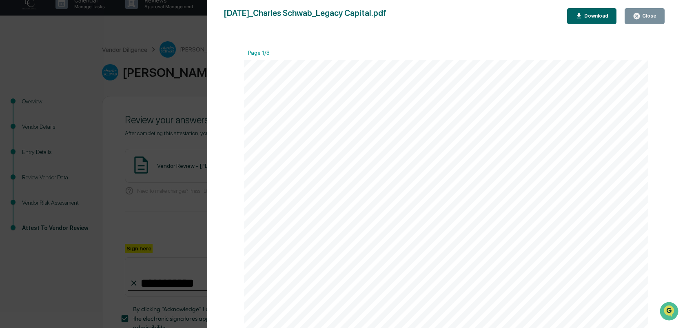
click at [191, 108] on div "Version History 09/15/2025, 11:41 PM Izzy Daboub 2025-09-15_Charles Schwab_Lega…" at bounding box center [342, 164] width 685 height 328
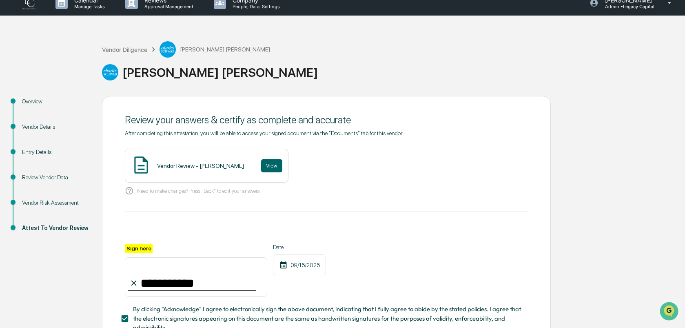
scroll to position [69, 0]
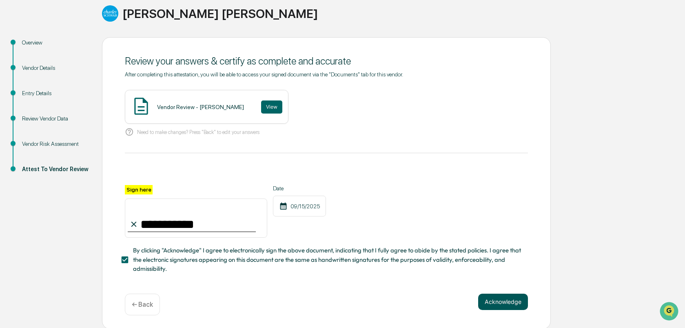
click at [492, 297] on button "Acknowledge" at bounding box center [503, 301] width 50 height 16
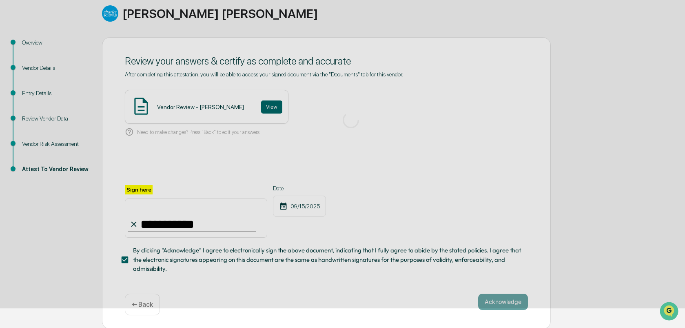
scroll to position [10, 0]
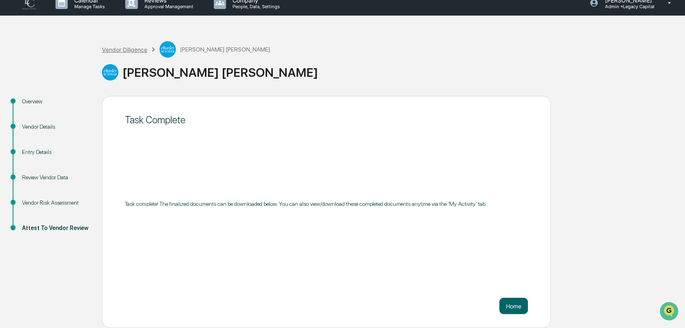
click at [140, 47] on div "Vendor Diligence" at bounding box center [124, 49] width 45 height 7
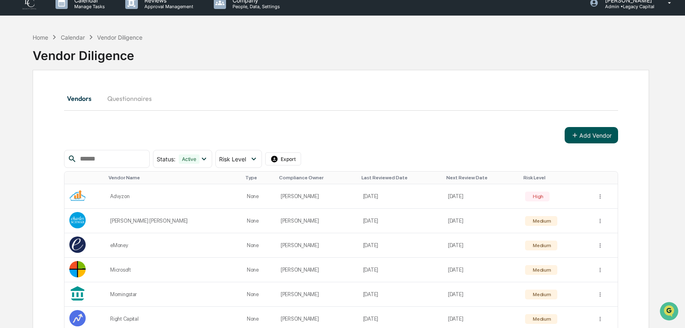
click at [595, 139] on button "Add Vendor" at bounding box center [591, 135] width 53 height 16
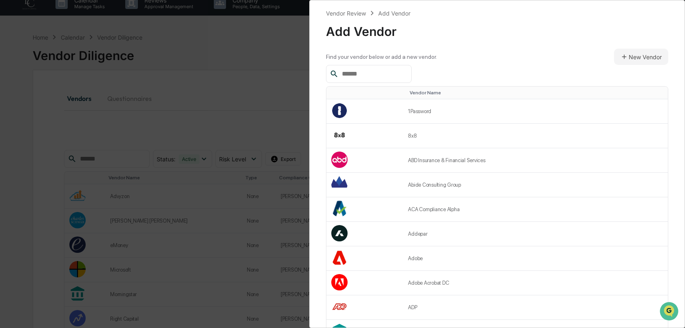
click at [380, 78] on input "text" at bounding box center [373, 74] width 69 height 11
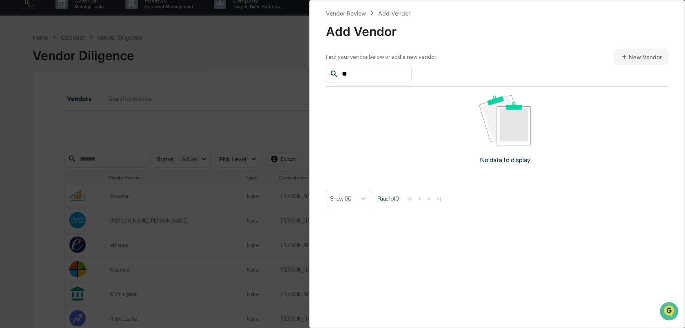
type input "*"
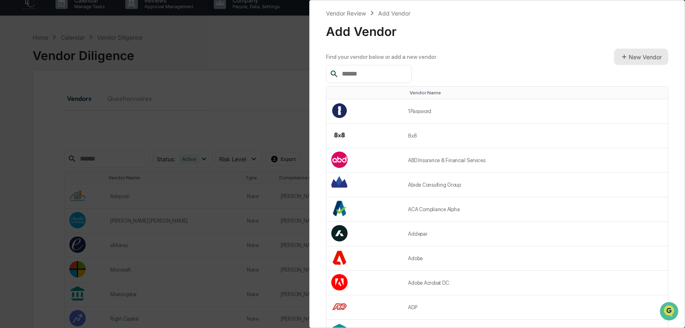
click at [635, 58] on button "New Vendor" at bounding box center [641, 57] width 54 height 16
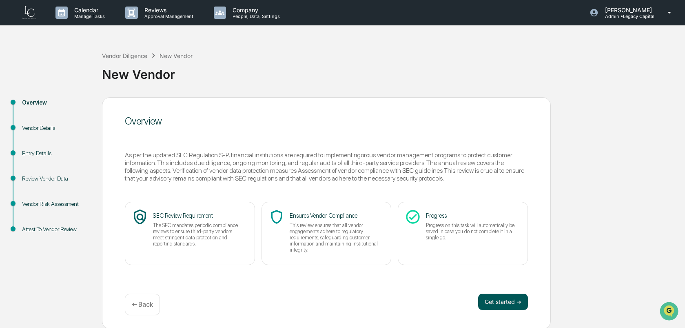
click at [500, 294] on button "Get started ➔" at bounding box center [503, 301] width 50 height 16
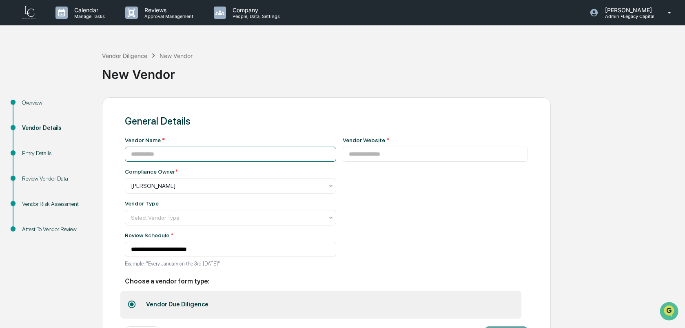
click at [293, 153] on input at bounding box center [230, 153] width 211 height 15
type input "********"
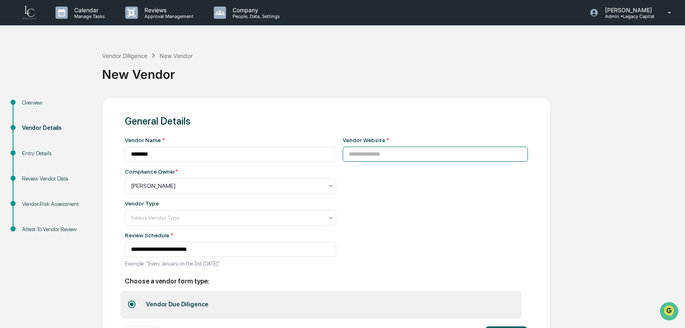
click at [400, 158] on input at bounding box center [436, 153] width 186 height 15
click at [133, 54] on div "Vendor Diligence" at bounding box center [124, 55] width 45 height 7
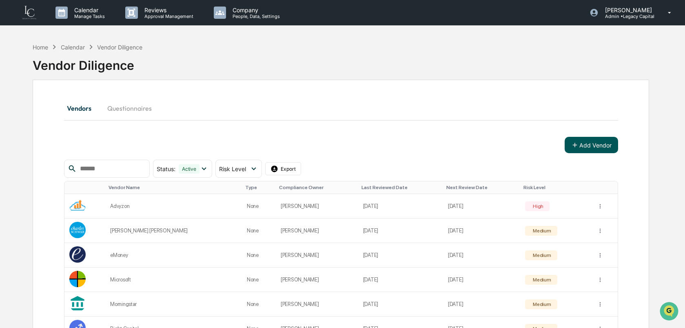
click at [575, 144] on icon at bounding box center [575, 145] width 4 height 4
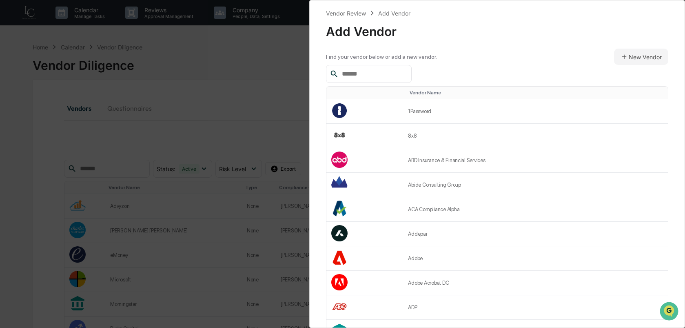
click at [372, 73] on input "text" at bounding box center [373, 74] width 69 height 11
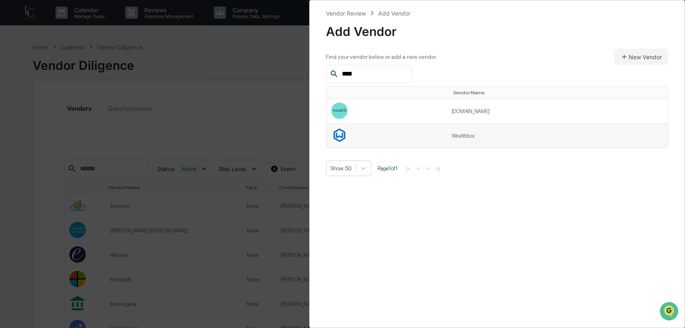
type input "****"
click at [424, 138] on td at bounding box center [386, 136] width 120 height 24
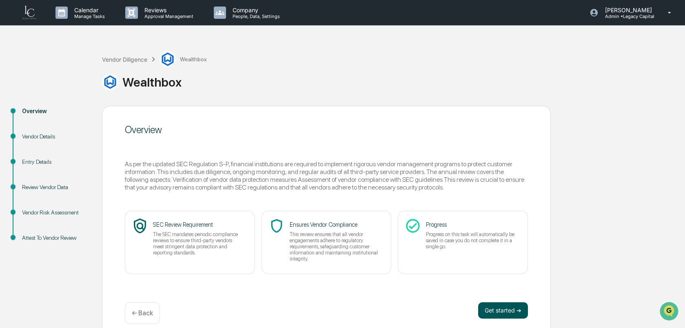
click at [498, 313] on button "Get started ➔" at bounding box center [503, 310] width 50 height 16
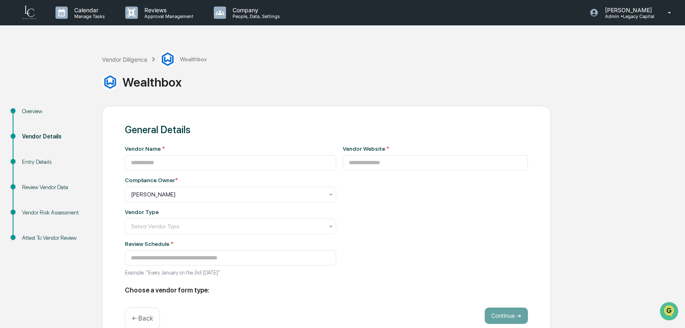
type input "*********"
type input "**********"
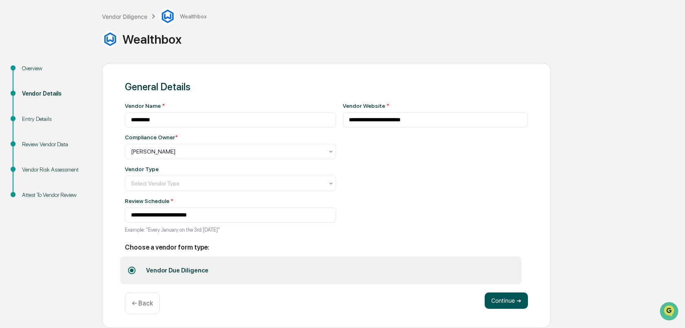
click at [511, 295] on button "Continue ➔" at bounding box center [506, 300] width 43 height 16
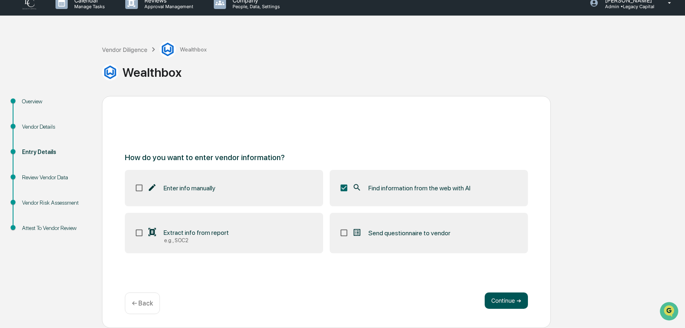
click at [508, 294] on button "Continue ➔" at bounding box center [506, 300] width 43 height 16
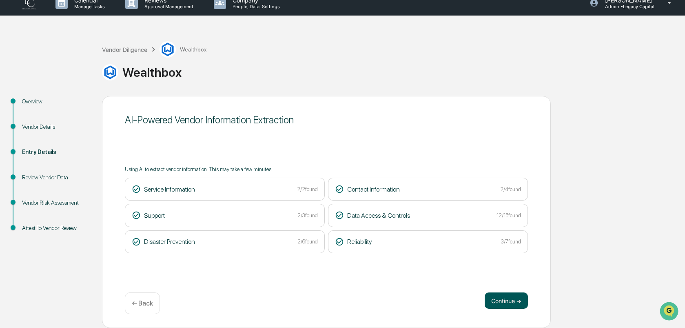
click at [510, 301] on button "Continue ➔" at bounding box center [506, 300] width 43 height 16
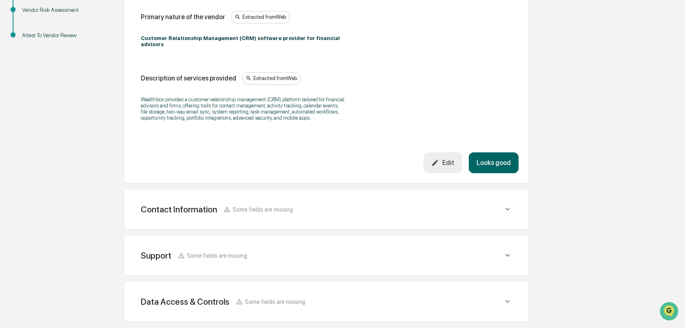
scroll to position [335, 0]
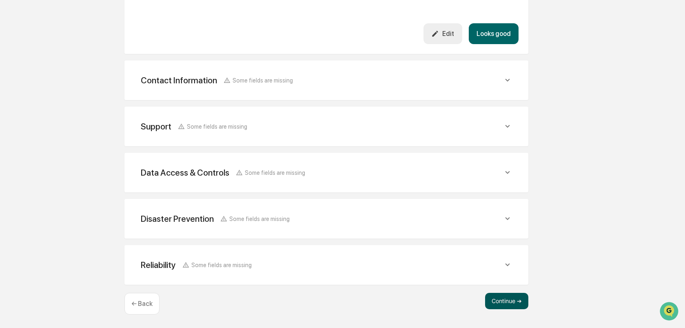
click at [500, 293] on button "Continue ➔" at bounding box center [506, 301] width 43 height 16
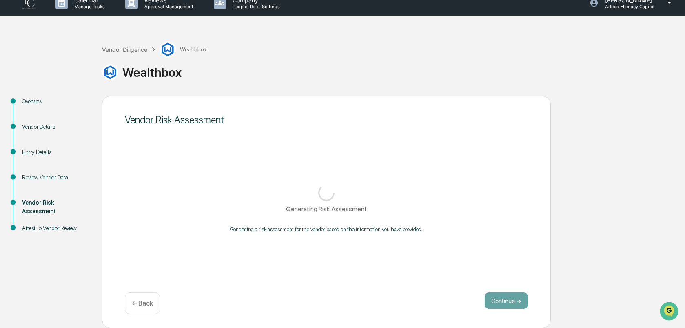
scroll to position [10, 0]
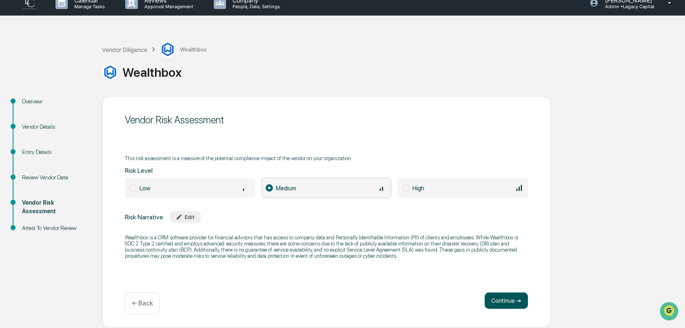
click at [508, 304] on button "Continue ➔" at bounding box center [506, 300] width 43 height 16
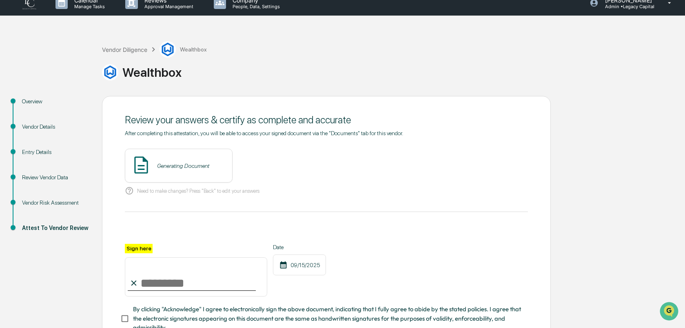
click at [160, 284] on input "Sign here" at bounding box center [196, 276] width 142 height 39
type input "**********"
click at [263, 170] on button "View" at bounding box center [271, 165] width 21 height 13
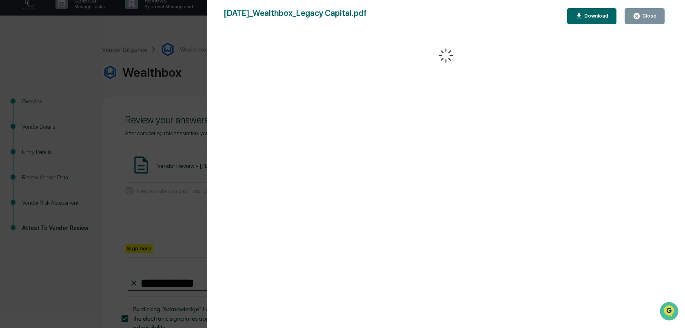
click at [188, 184] on div "Version History [DATE] 11:44 PM [PERSON_NAME] [DATE]_Wealthbox_Legacy Capital.p…" at bounding box center [342, 164] width 685 height 328
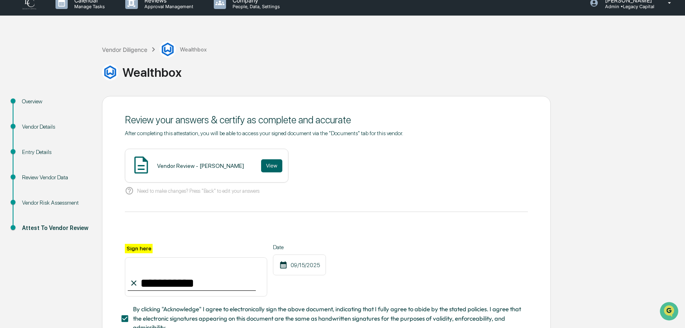
scroll to position [69, 0]
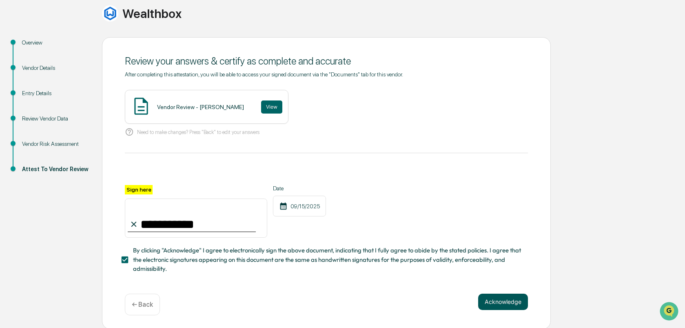
click at [498, 298] on button "Acknowledge" at bounding box center [503, 301] width 50 height 16
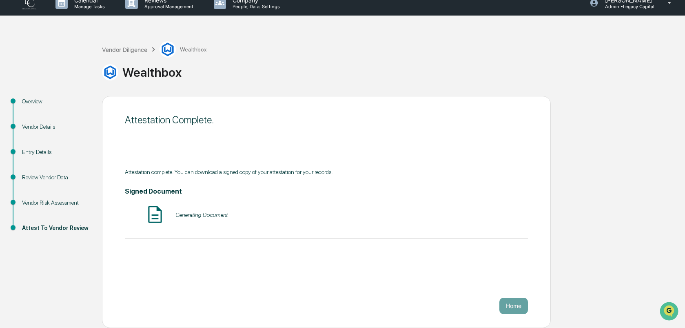
scroll to position [10, 0]
click at [134, 48] on div "Vendor Diligence" at bounding box center [124, 49] width 45 height 7
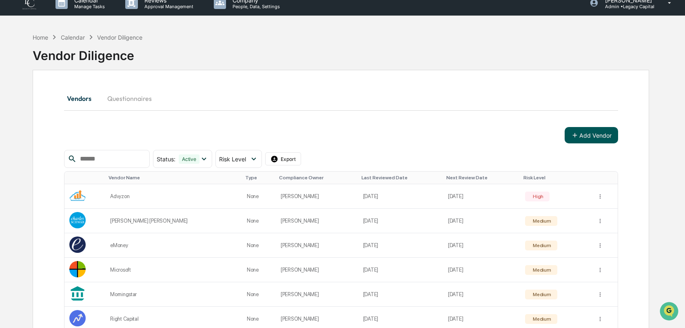
click at [580, 131] on button "Add Vendor" at bounding box center [591, 135] width 53 height 16
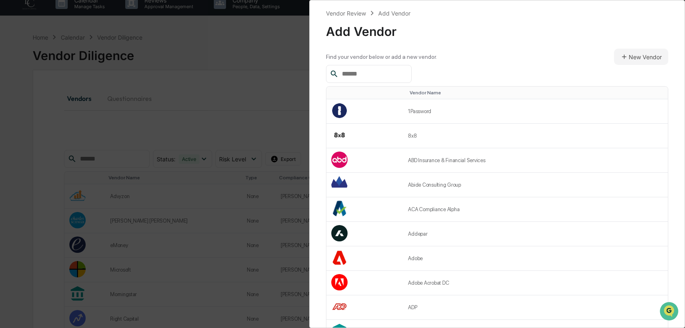
click at [392, 71] on input "text" at bounding box center [373, 74] width 69 height 11
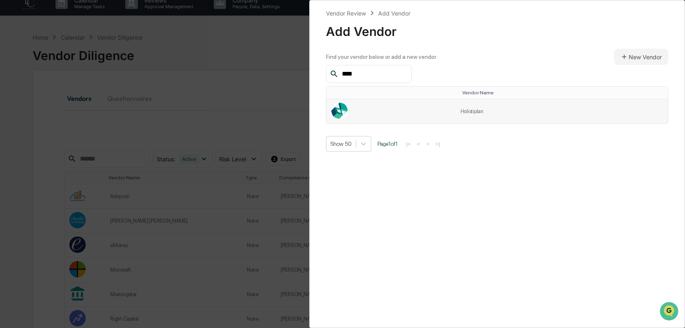
type input "****"
click at [416, 111] on td at bounding box center [390, 111] width 129 height 24
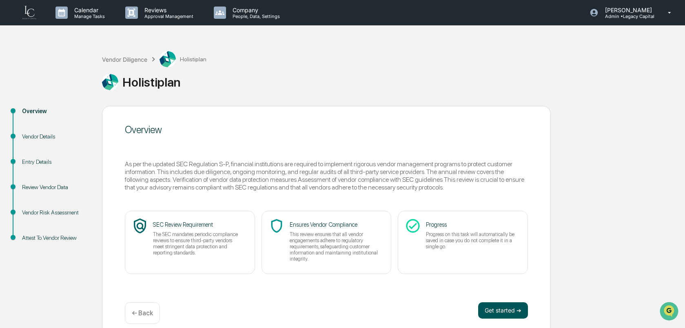
click at [511, 312] on button "Get started ➔" at bounding box center [503, 310] width 50 height 16
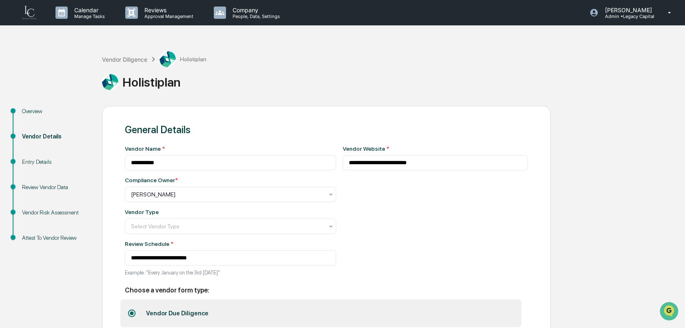
scroll to position [44, 0]
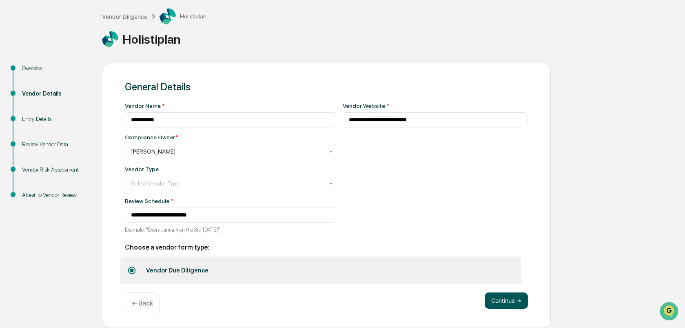
click at [496, 298] on button "Continue ➔" at bounding box center [506, 300] width 43 height 16
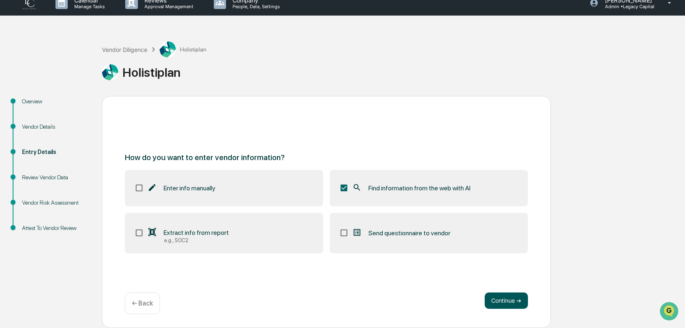
click at [499, 300] on button "Continue ➔" at bounding box center [506, 300] width 43 height 16
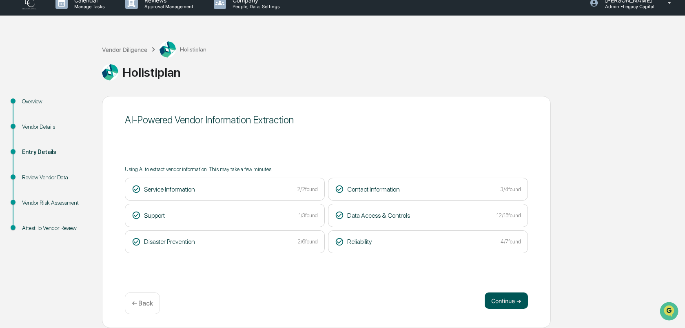
click at [513, 298] on button "Continue ➔" at bounding box center [506, 300] width 43 height 16
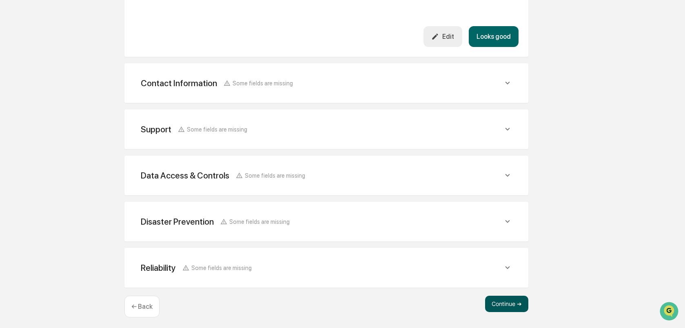
click at [499, 303] on button "Continue ➔" at bounding box center [506, 303] width 43 height 16
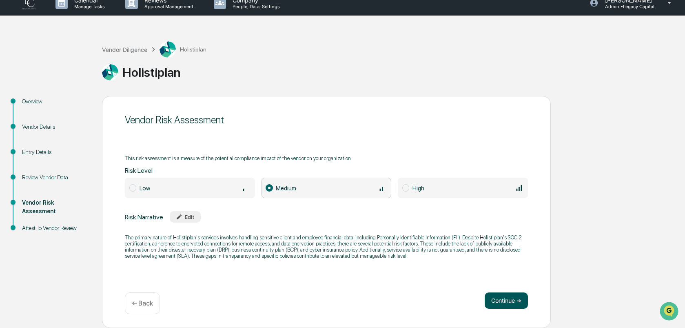
click at [492, 293] on button "Continue ➔" at bounding box center [506, 300] width 43 height 16
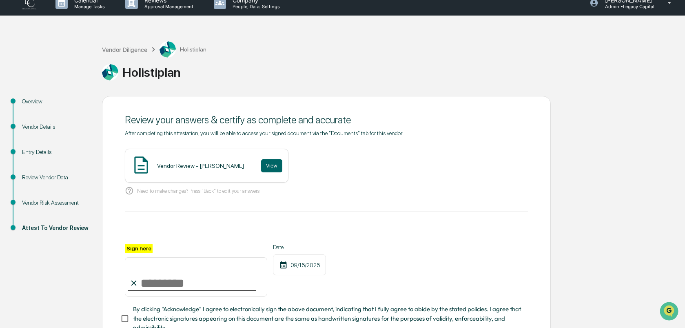
click at [210, 166] on div "Vendor Review - [PERSON_NAME]" at bounding box center [200, 165] width 87 height 7
click at [261, 164] on button "View" at bounding box center [271, 165] width 21 height 13
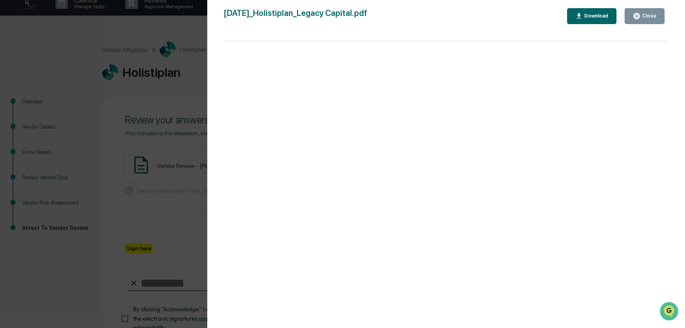
click at [193, 185] on div "Version History 09/15/2025, 11:46 PM Izzy Daboub 2025-09-15_Holistiplan_Legacy …" at bounding box center [342, 164] width 685 height 328
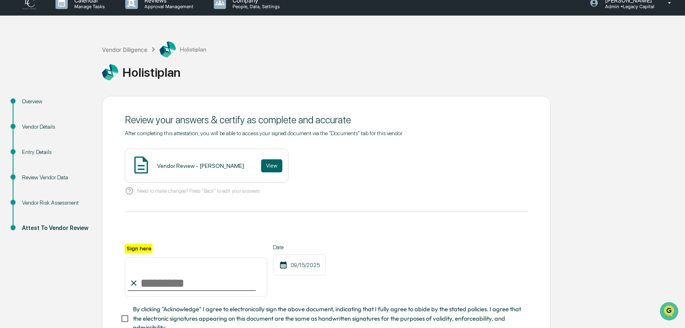
click at [161, 281] on input "Sign here" at bounding box center [196, 276] width 142 height 39
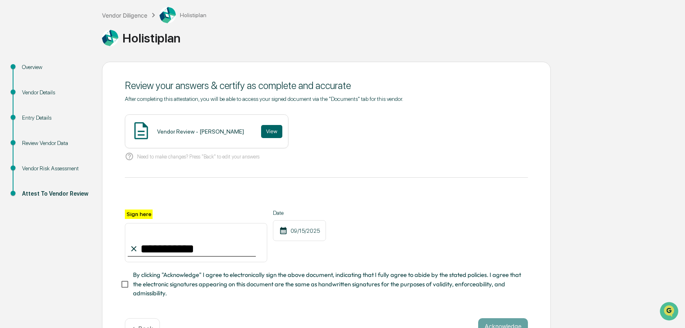
scroll to position [48, 0]
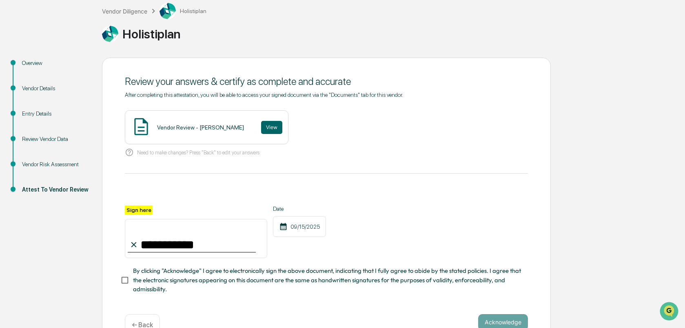
type input "**********"
click at [264, 129] on button "View" at bounding box center [271, 127] width 21 height 13
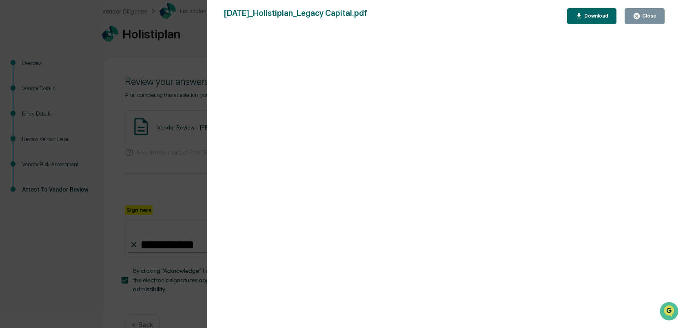
click at [195, 159] on div "Version History 09/15/2025, 11:46 PM Izzy Daboub 2025-09-15_Holistiplan_Legacy …" at bounding box center [342, 164] width 685 height 328
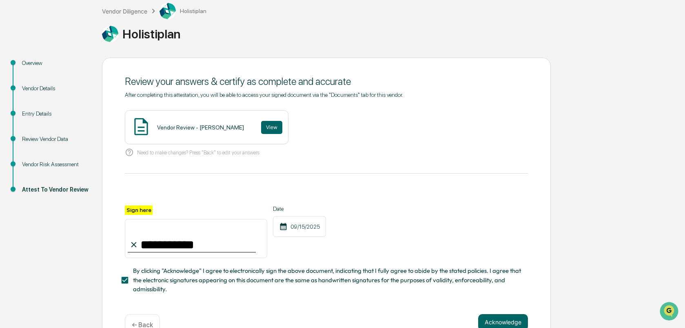
scroll to position [69, 0]
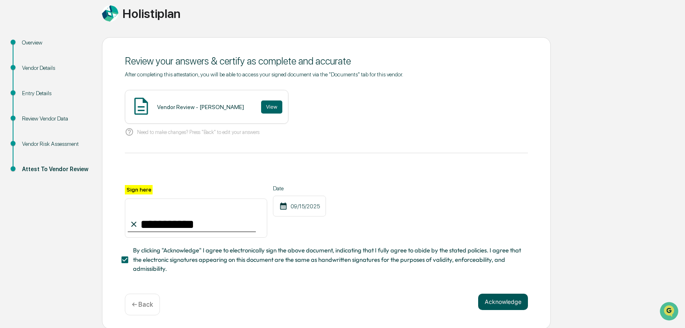
click at [510, 302] on button "Acknowledge" at bounding box center [503, 301] width 50 height 16
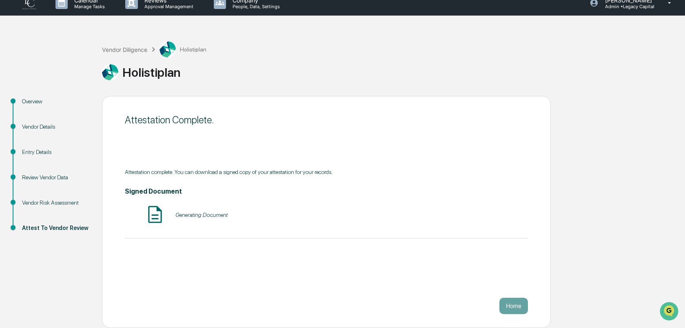
scroll to position [10, 0]
click at [136, 48] on div "Vendor Diligence" at bounding box center [124, 49] width 45 height 7
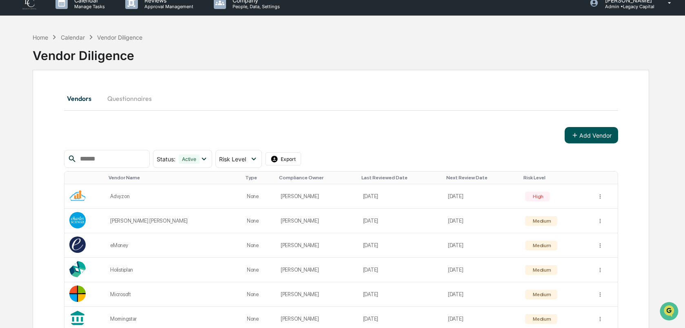
click at [578, 133] on icon at bounding box center [574, 134] width 7 height 7
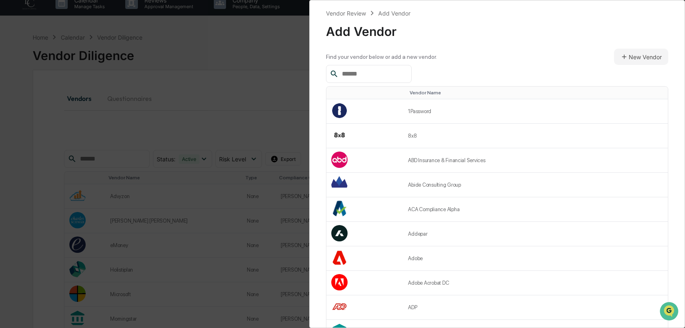
click at [380, 75] on input "text" at bounding box center [373, 74] width 69 height 11
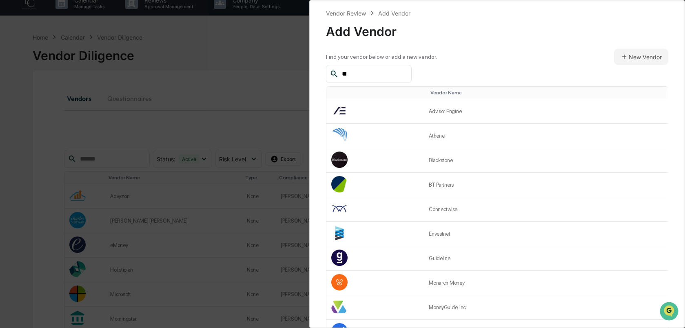
type input "*"
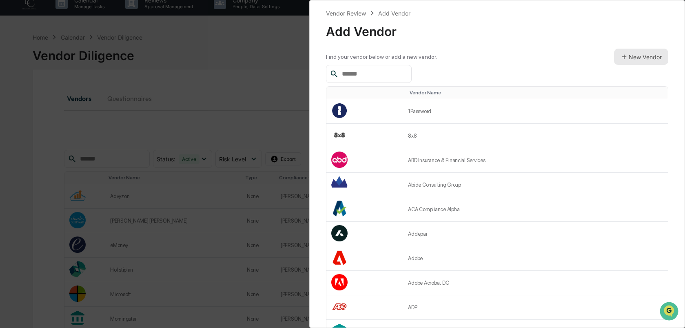
click at [627, 53] on icon at bounding box center [624, 56] width 7 height 7
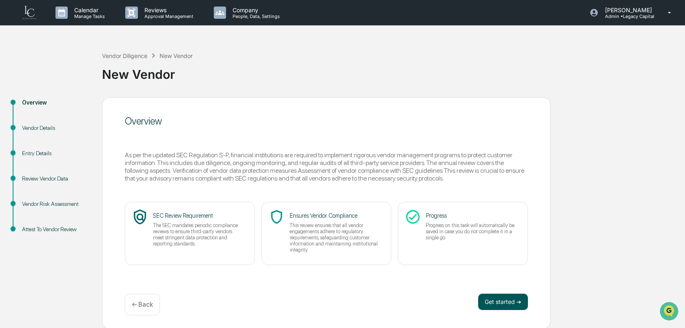
click at [493, 302] on button "Get started ➔" at bounding box center [503, 301] width 50 height 16
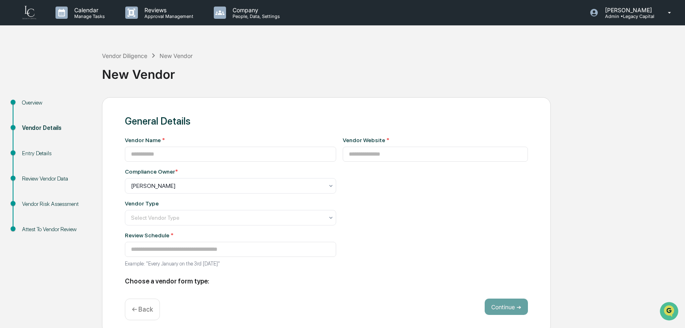
type input "**********"
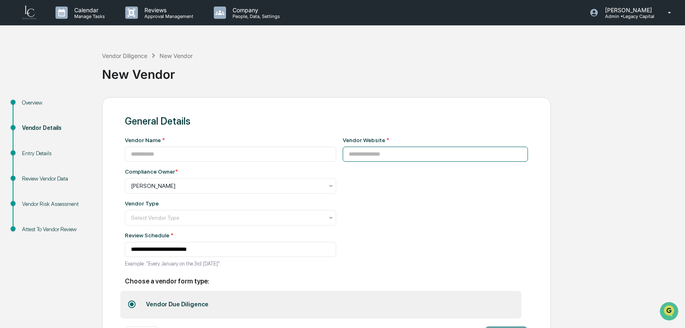
click at [401, 151] on input at bounding box center [436, 153] width 186 height 15
paste input "**********"
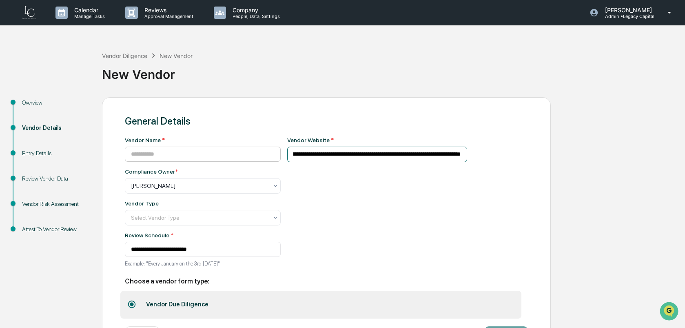
type input "**********"
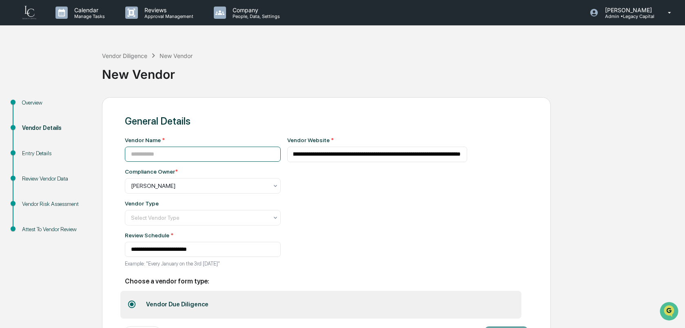
click at [230, 156] on input at bounding box center [203, 153] width 156 height 15
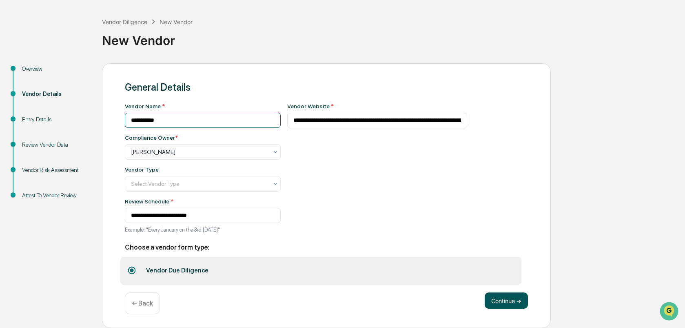
type input "**********"
click at [507, 299] on button "Continue ➔" at bounding box center [506, 300] width 43 height 16
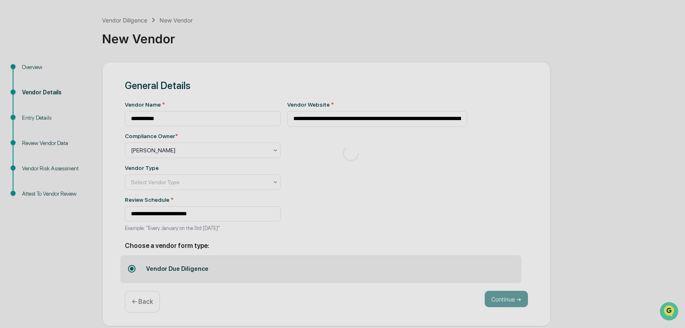
scroll to position [1, 0]
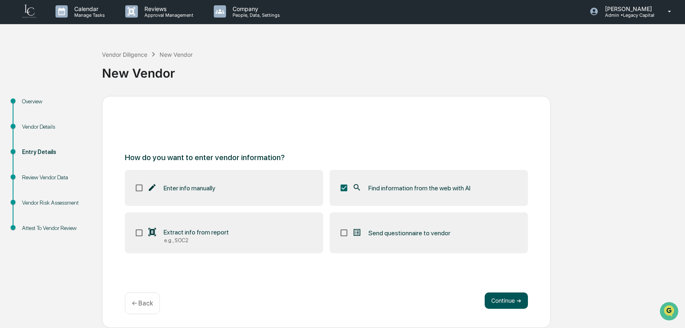
click at [508, 297] on button "Continue ➔" at bounding box center [506, 300] width 43 height 16
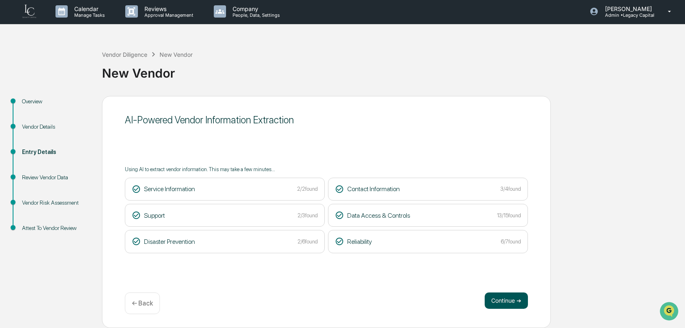
click at [513, 303] on button "Continue ➔" at bounding box center [506, 300] width 43 height 16
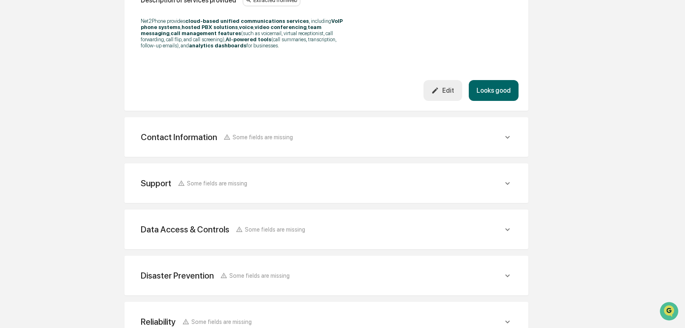
scroll to position [317, 0]
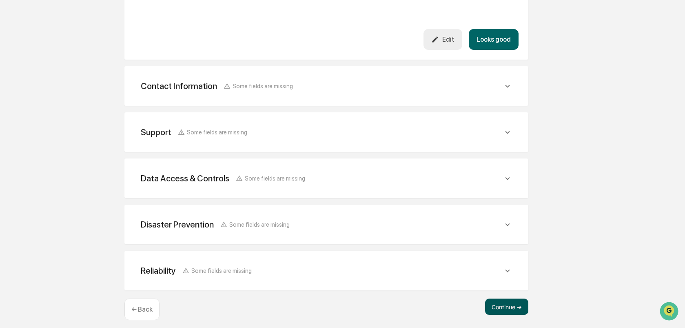
click at [512, 305] on button "Continue ➔" at bounding box center [506, 306] width 43 height 16
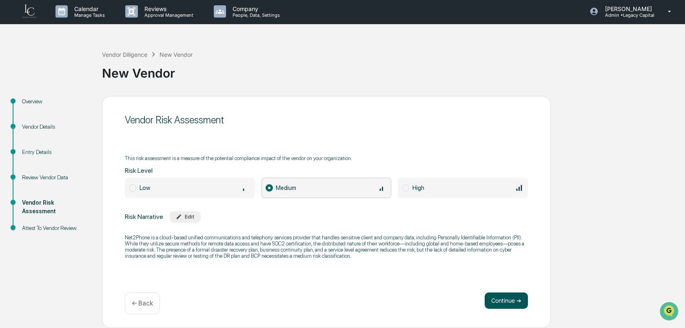
click at [502, 300] on button "Continue ➔" at bounding box center [506, 300] width 43 height 16
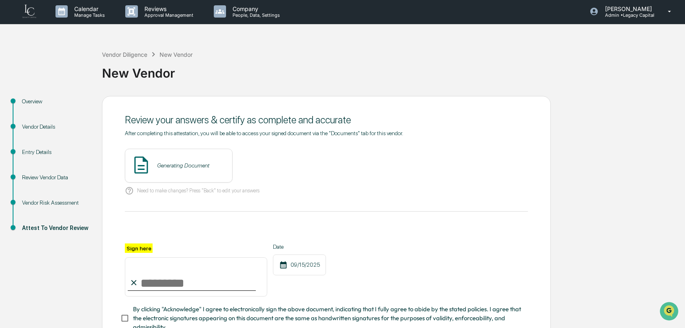
click at [209, 278] on input "Sign here" at bounding box center [196, 276] width 142 height 39
type input "**********"
click at [267, 164] on button "View" at bounding box center [271, 165] width 21 height 13
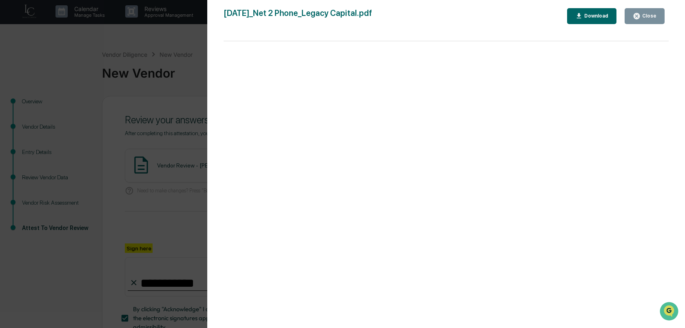
click at [158, 183] on div "Version History [DATE] 11:49 PM [PERSON_NAME] [DATE]_Net 2 Phone_Legacy Capital…" at bounding box center [342, 164] width 685 height 328
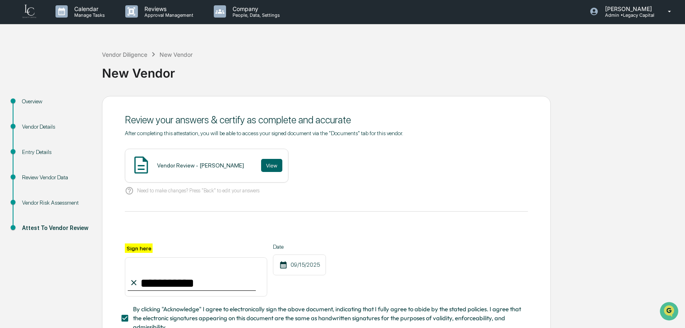
scroll to position [60, 0]
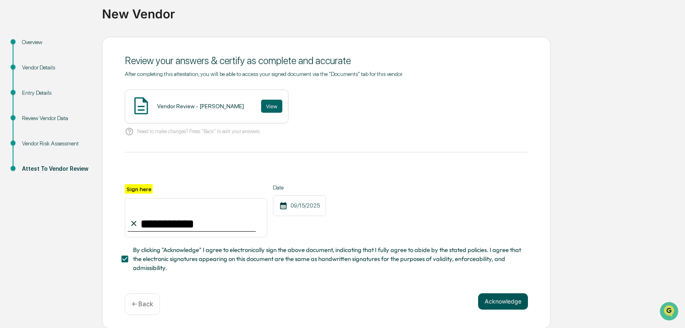
click at [506, 302] on button "Acknowledge" at bounding box center [503, 301] width 50 height 16
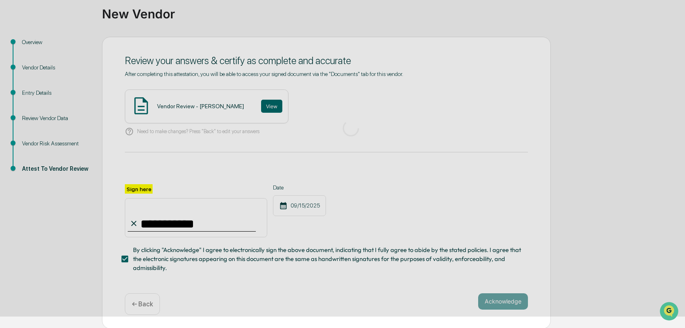
scroll to position [1, 0]
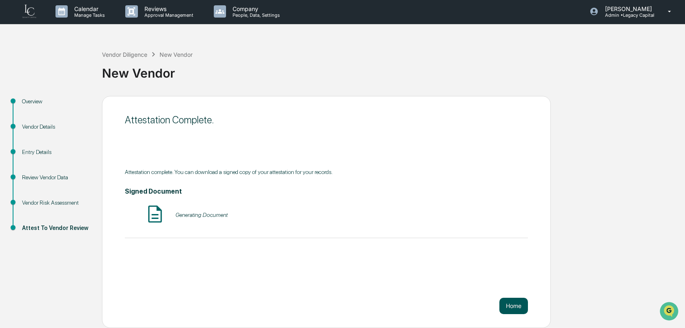
click at [509, 303] on button "Home" at bounding box center [513, 305] width 29 height 16
